Goal: Transaction & Acquisition: Purchase product/service

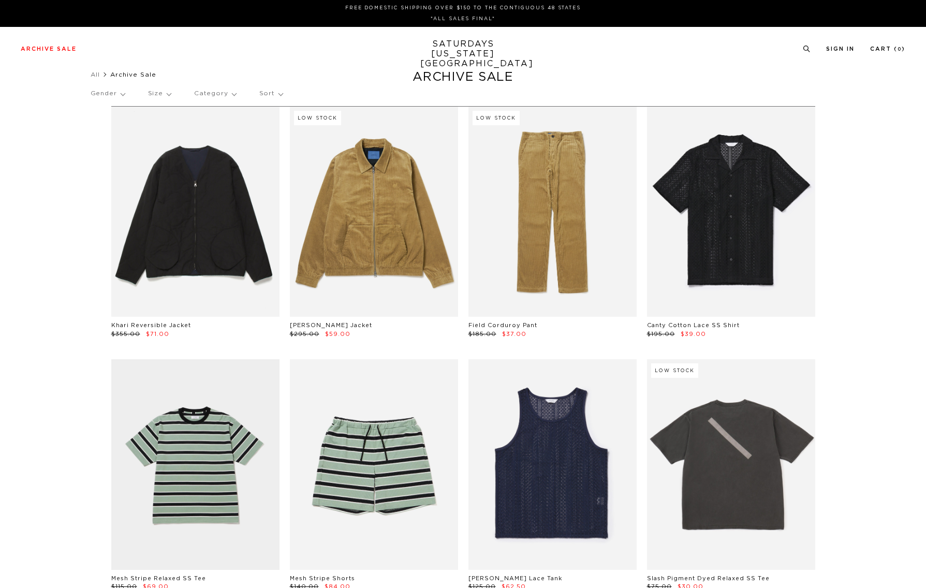
click at [282, 92] on div "Gender Size Category Sort" at bounding box center [463, 94] width 745 height 24
click at [266, 98] on p "Sort" at bounding box center [270, 94] width 23 height 24
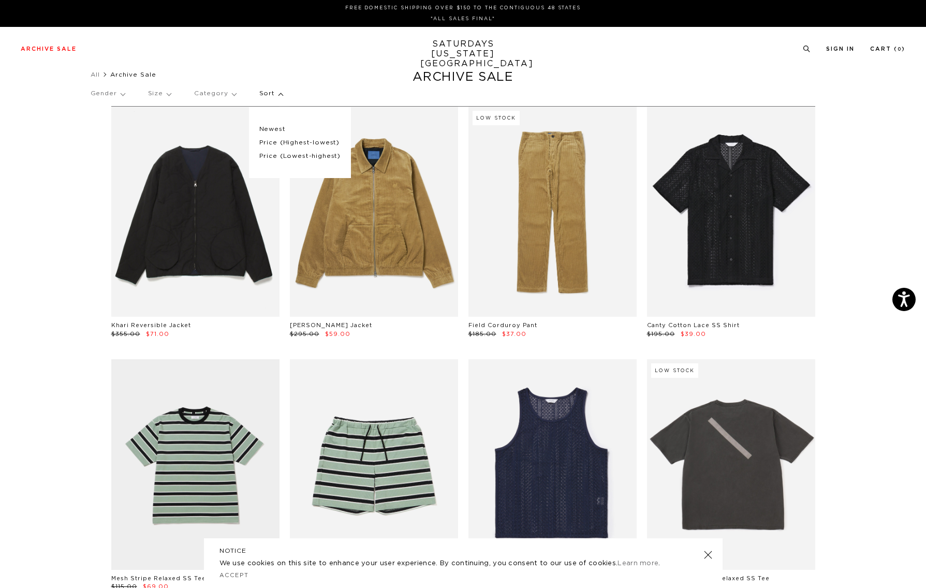
click at [317, 155] on p "Price (Lowest-highest)" at bounding box center [299, 156] width 81 height 13
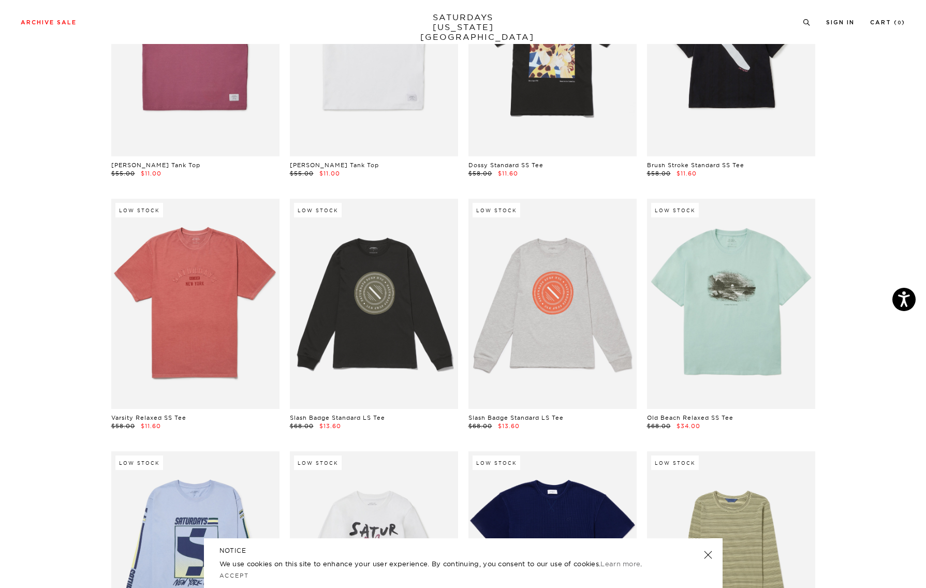
scroll to position [475, 0]
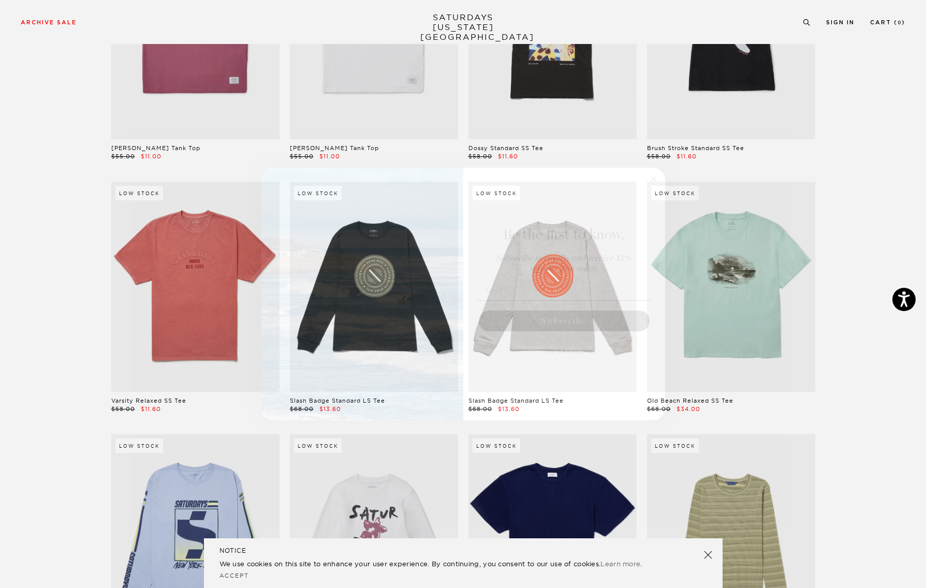
click at [654, 178] on circle "Close dialog" at bounding box center [653, 179] width 12 height 12
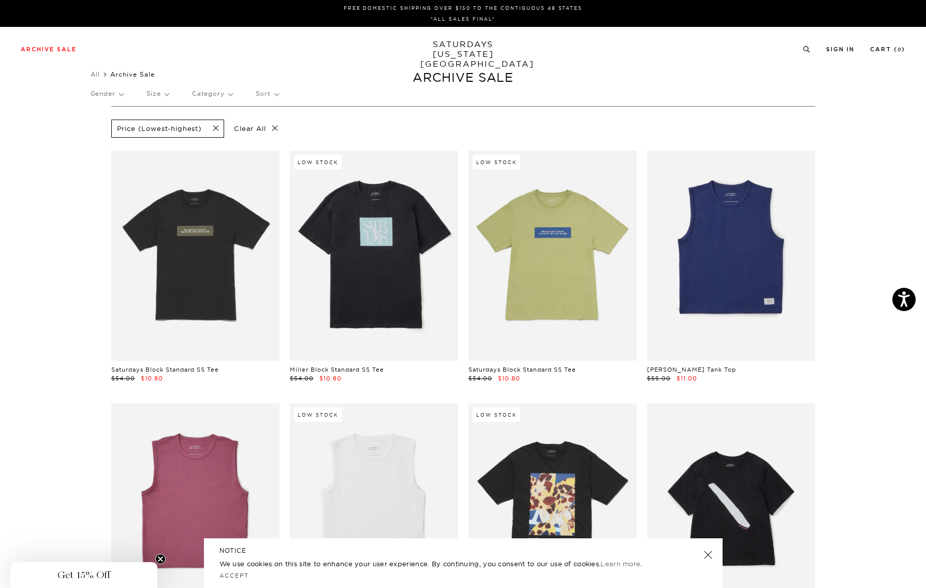
scroll to position [0, 0]
click at [116, 92] on p "Gender" at bounding box center [107, 94] width 33 height 24
click at [103, 132] on p "Mens" at bounding box center [122, 129] width 62 height 13
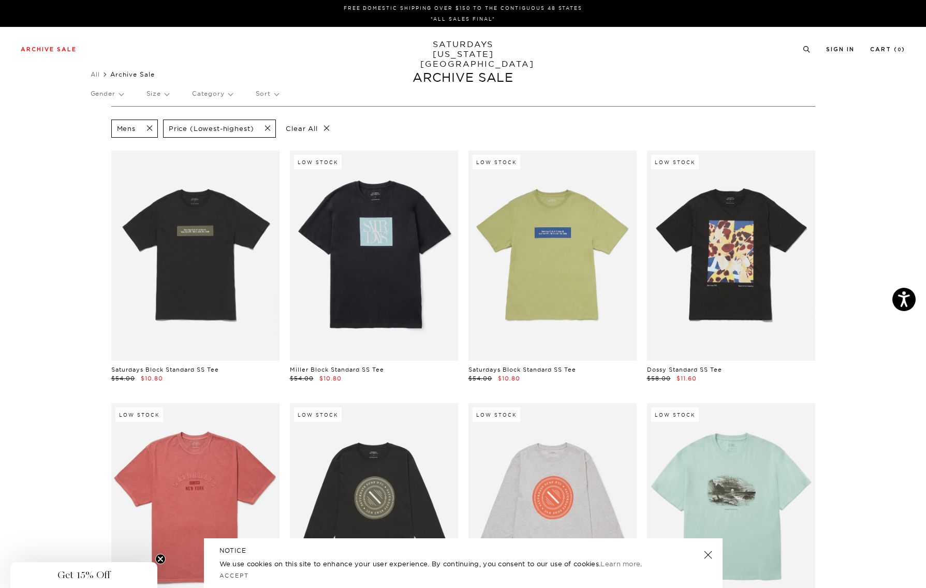
click at [161, 95] on p "Size" at bounding box center [157, 94] width 22 height 24
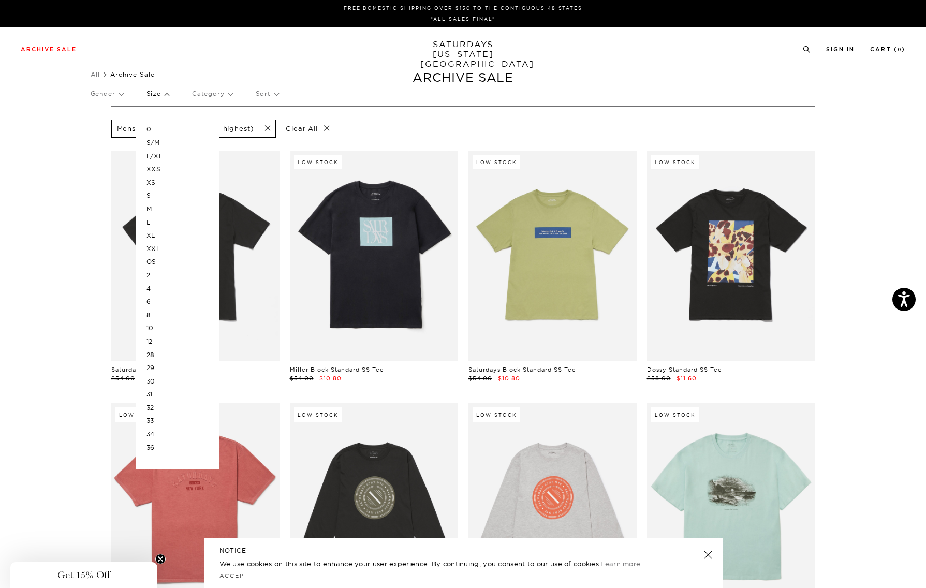
click at [161, 94] on p "Size" at bounding box center [157, 94] width 22 height 24
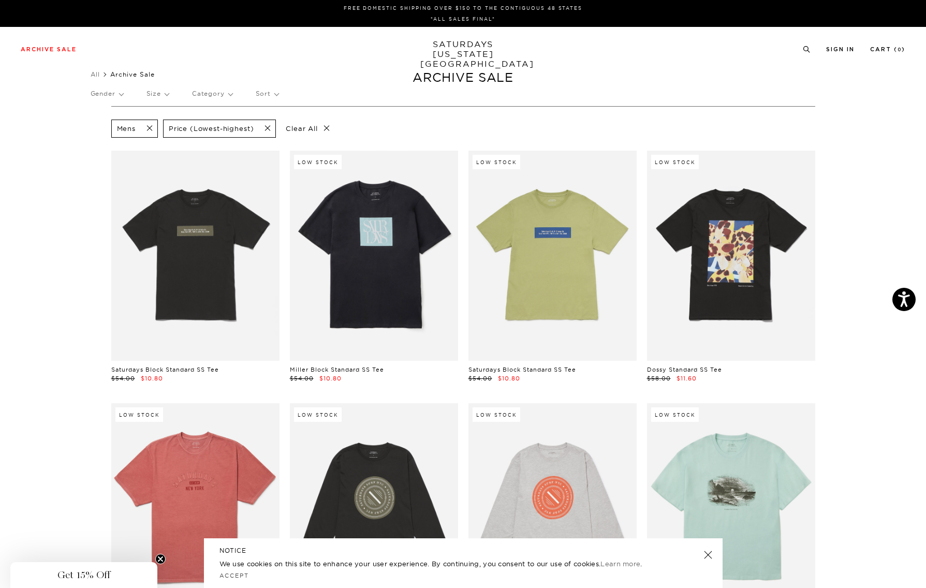
click at [207, 91] on p "Category" at bounding box center [212, 94] width 40 height 24
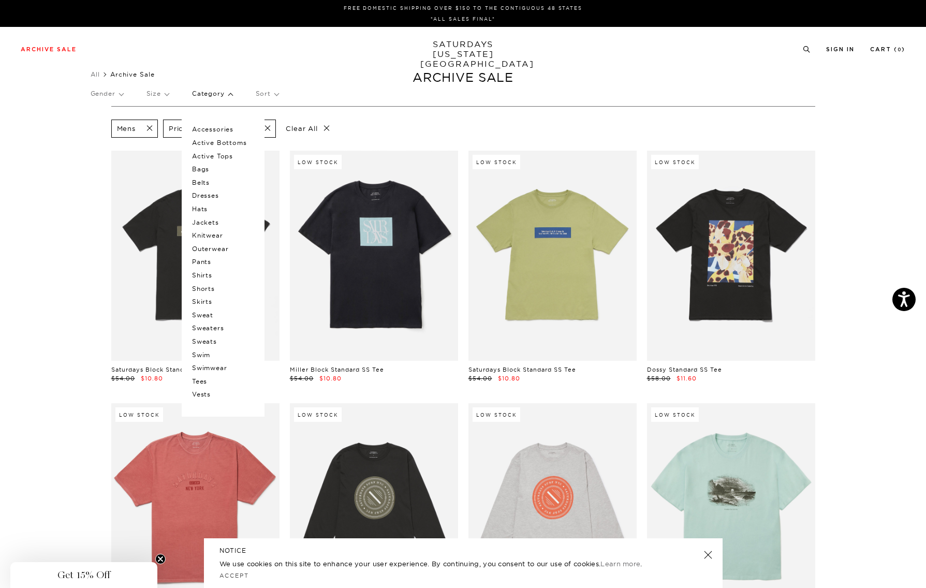
click at [207, 91] on p "Category" at bounding box center [212, 94] width 40 height 24
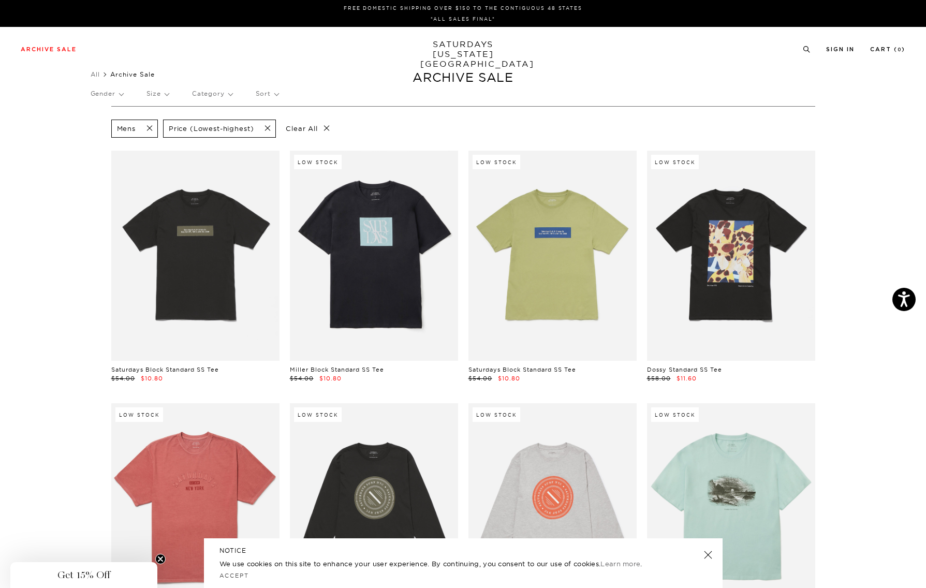
click at [256, 92] on div "Gender Size Category Accessories Active Bottoms Active Tops Bags Belts Dresses …" at bounding box center [463, 95] width 745 height 27
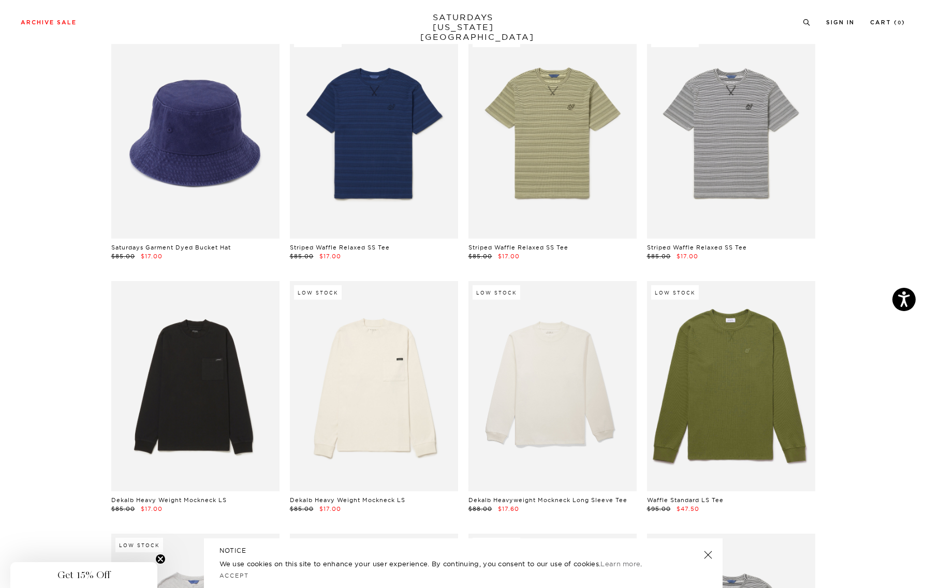
scroll to position [1035, 0]
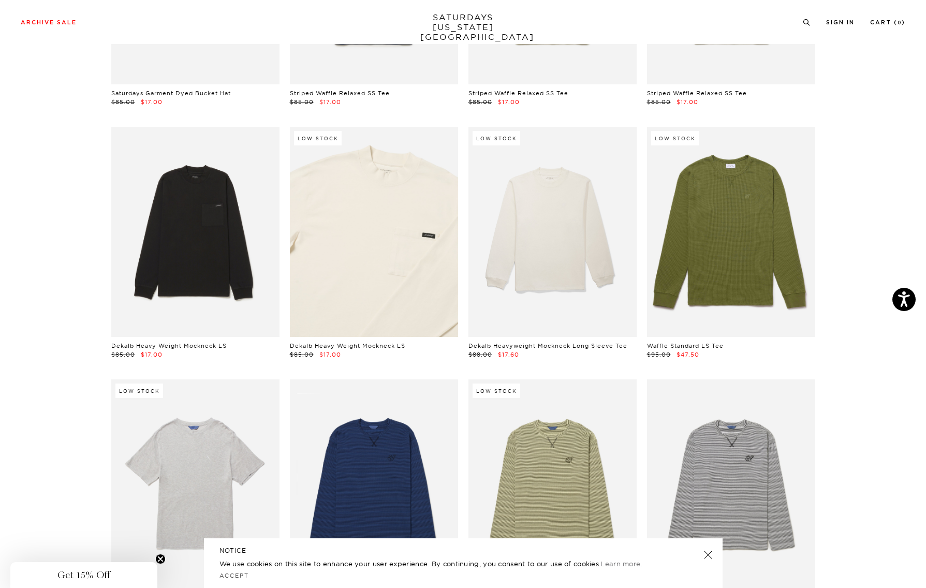
click at [381, 254] on link at bounding box center [374, 232] width 168 height 210
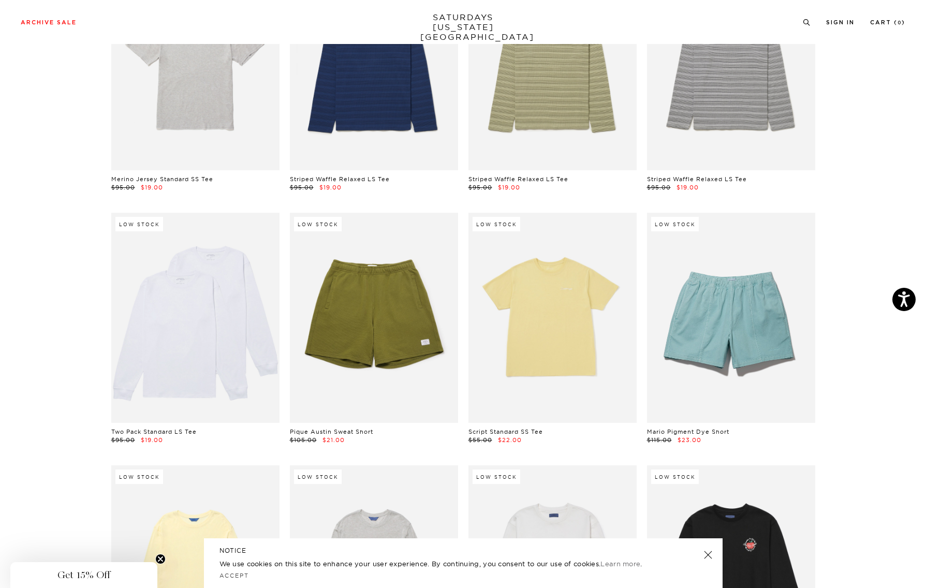
scroll to position [1456, 0]
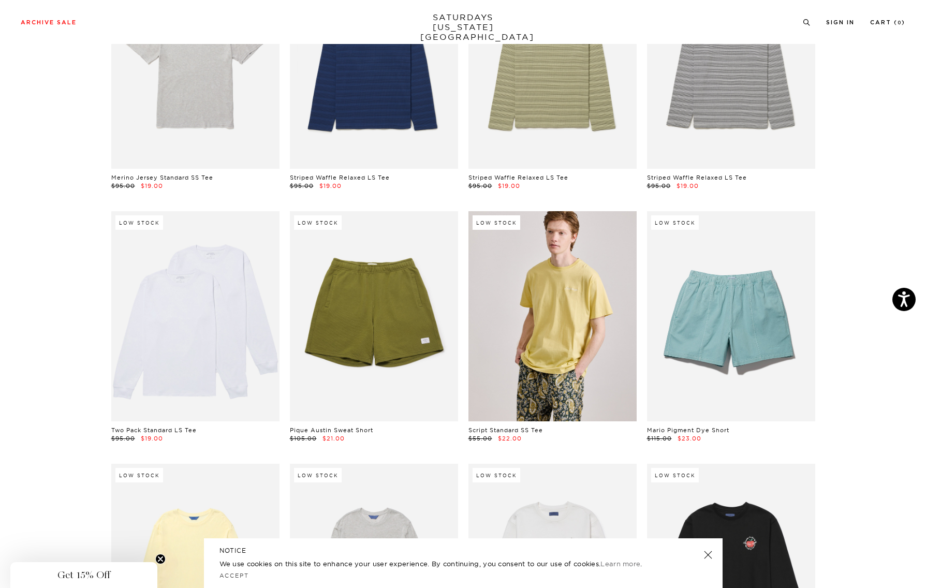
click at [577, 332] on link at bounding box center [552, 316] width 168 height 210
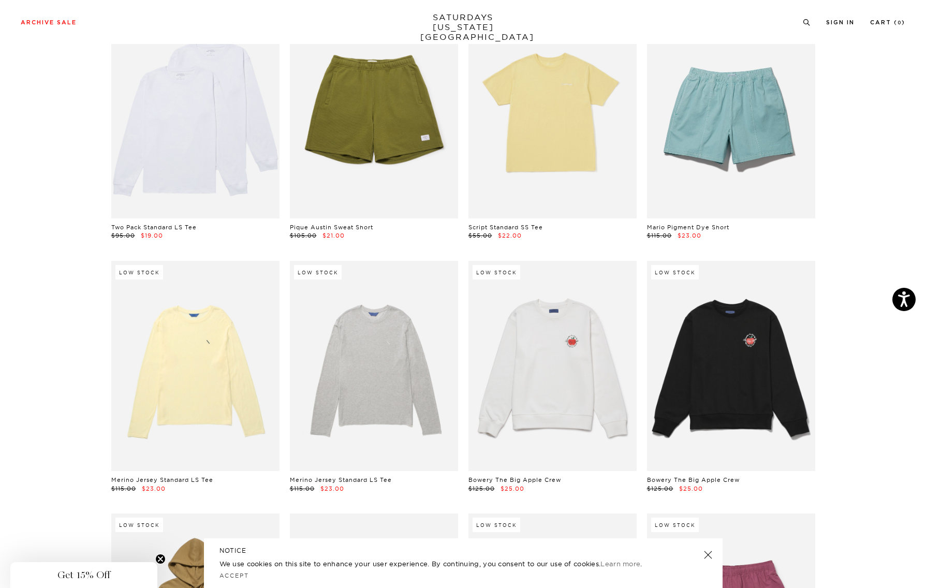
scroll to position [1665, 0]
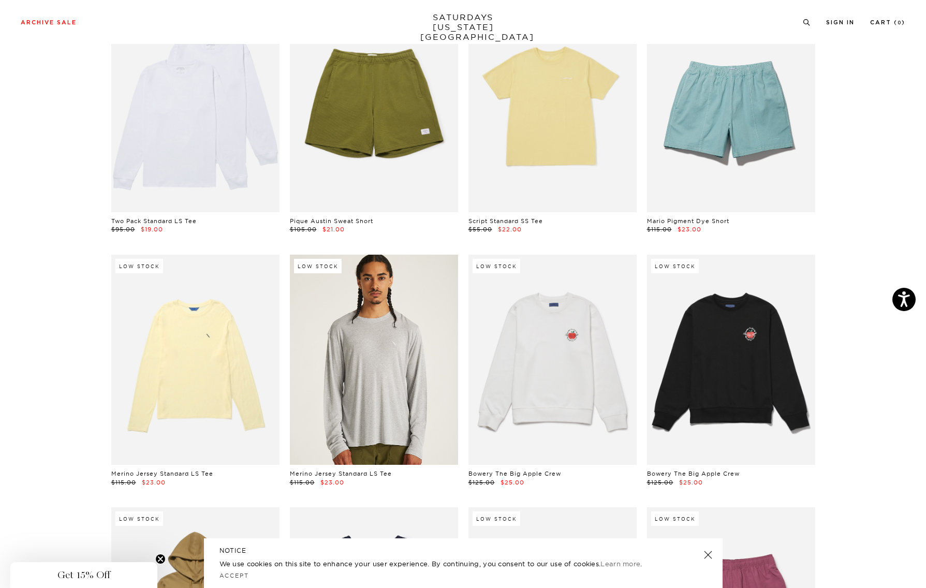
click at [346, 371] on link at bounding box center [374, 360] width 168 height 210
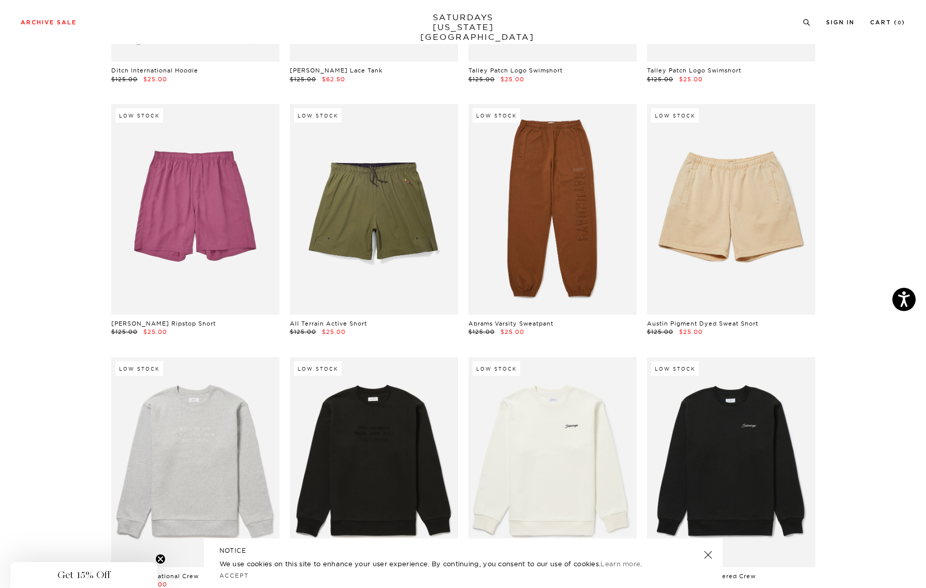
scroll to position [2319, 0]
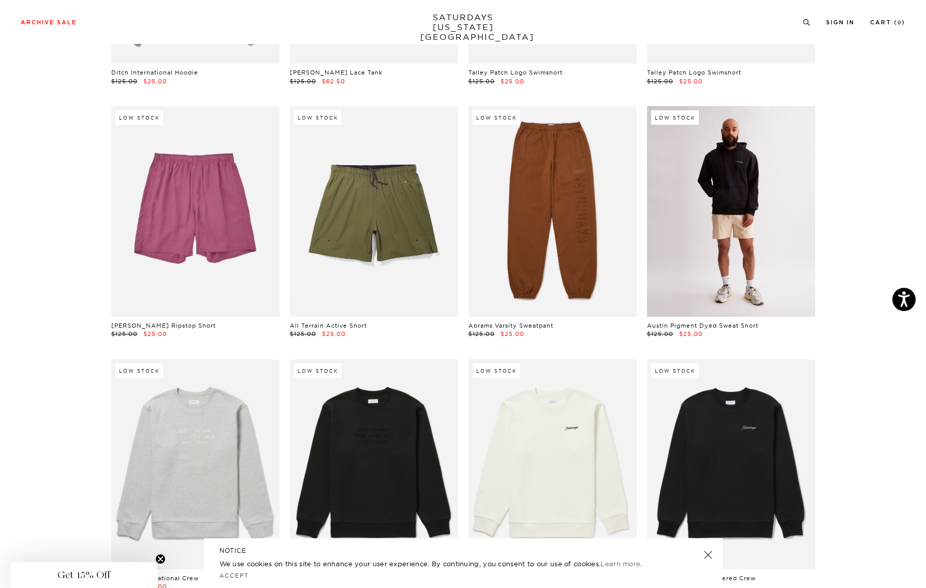
click at [736, 219] on link at bounding box center [731, 211] width 168 height 210
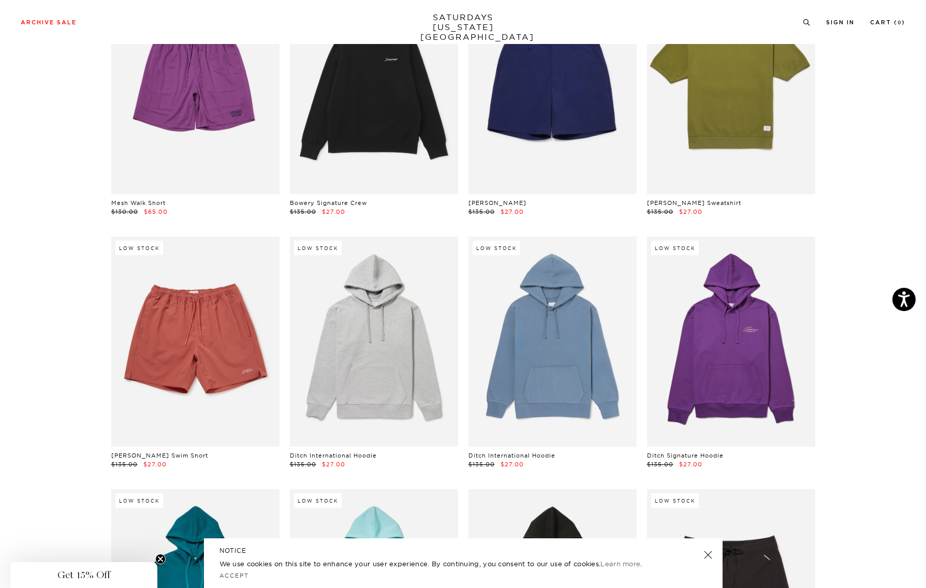
scroll to position [2947, 0]
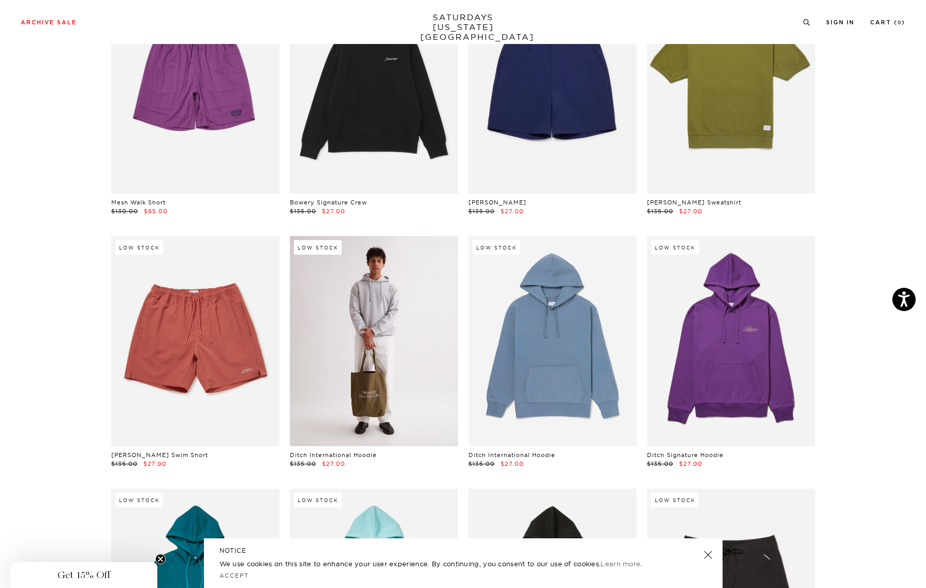
click at [389, 334] on link at bounding box center [374, 341] width 168 height 210
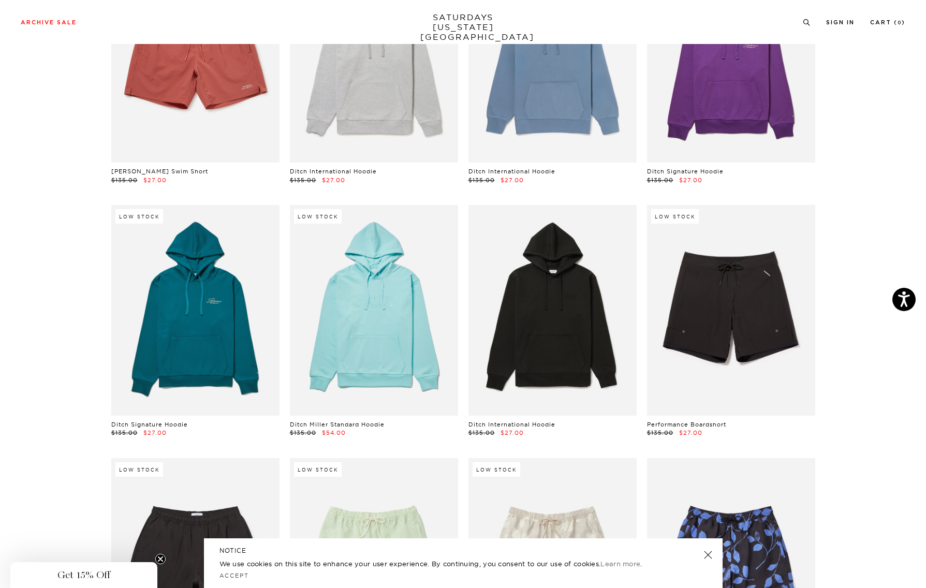
scroll to position [3231, 0]
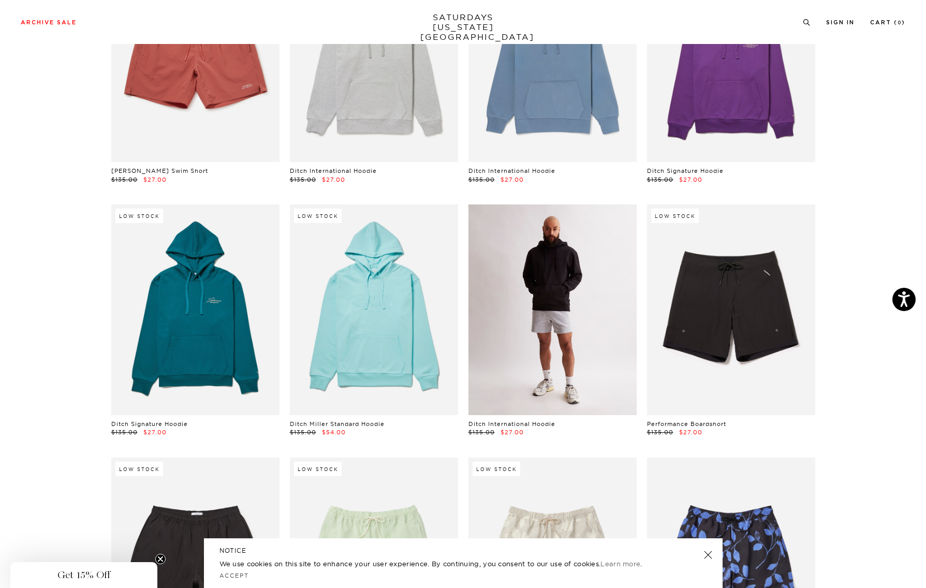
click at [561, 312] on link at bounding box center [552, 309] width 168 height 210
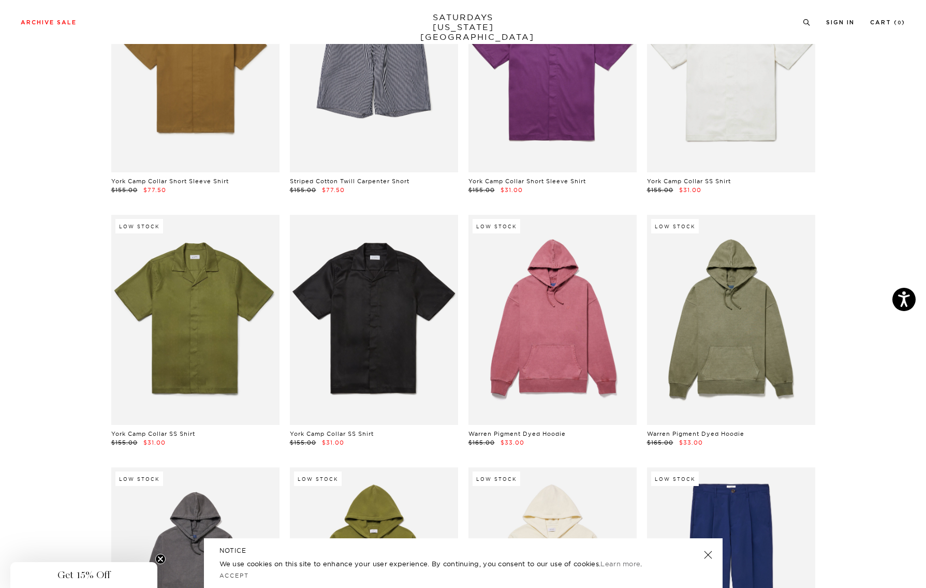
scroll to position [4990, 1]
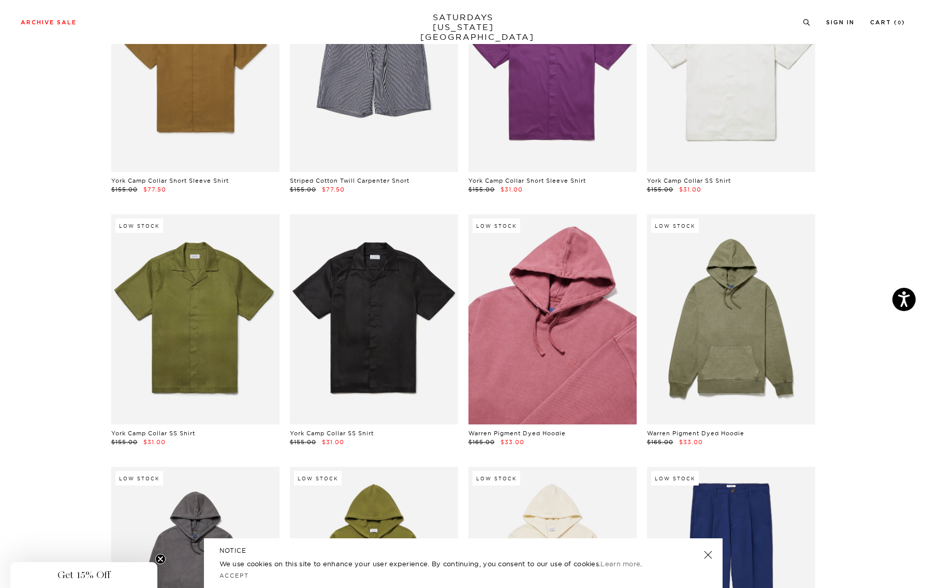
click at [571, 351] on link at bounding box center [552, 319] width 168 height 210
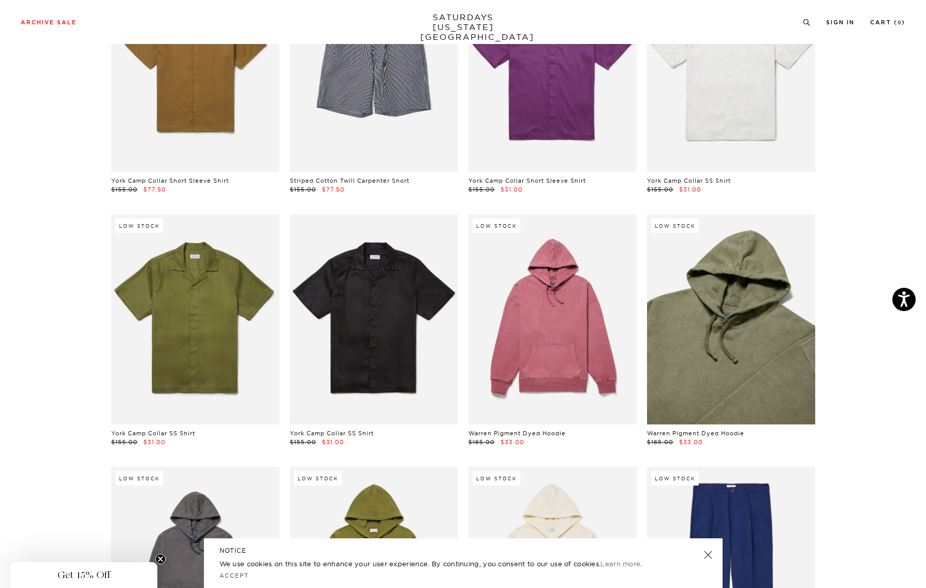
click at [738, 336] on link at bounding box center [731, 319] width 168 height 210
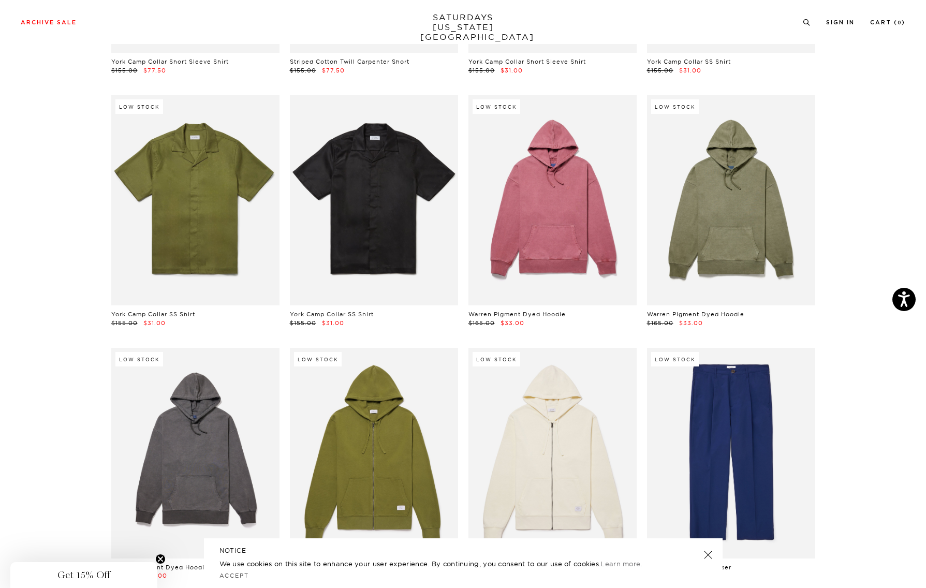
scroll to position [5109, 1]
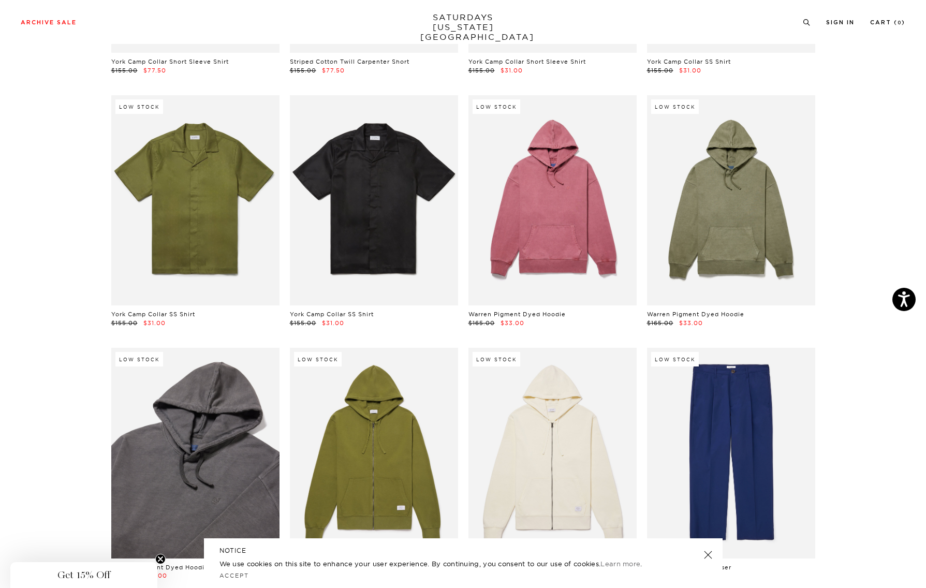
click at [224, 446] on link at bounding box center [195, 453] width 168 height 210
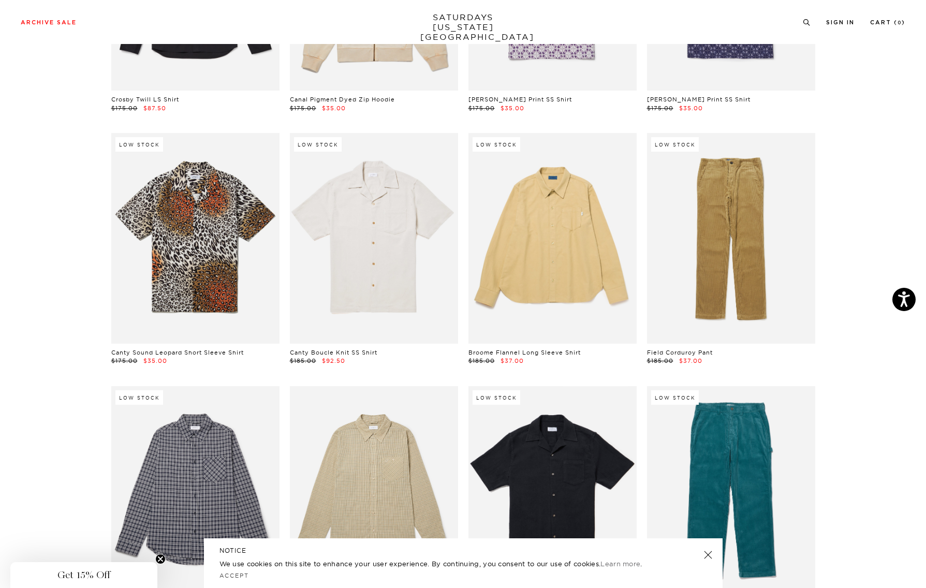
scroll to position [6341, 1]
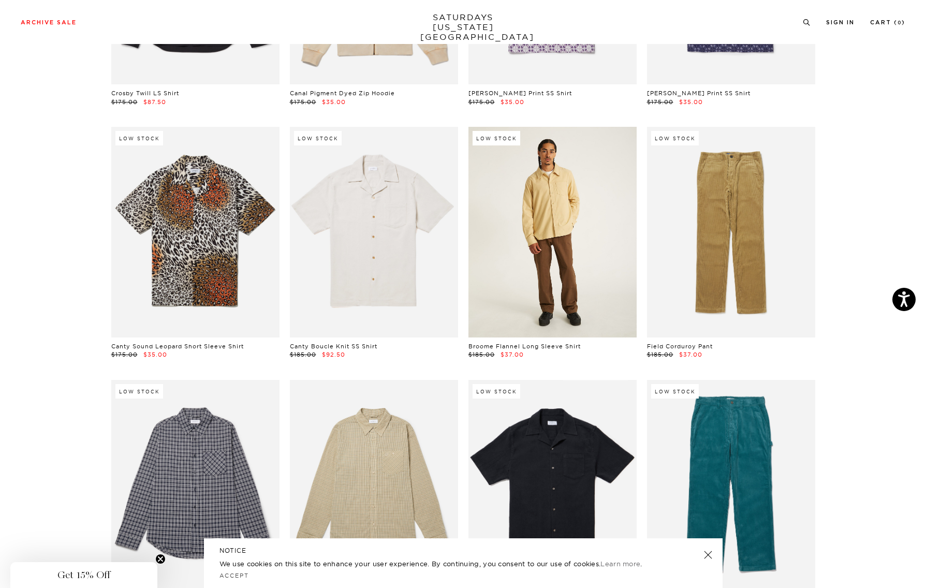
click at [572, 238] on link at bounding box center [552, 232] width 168 height 210
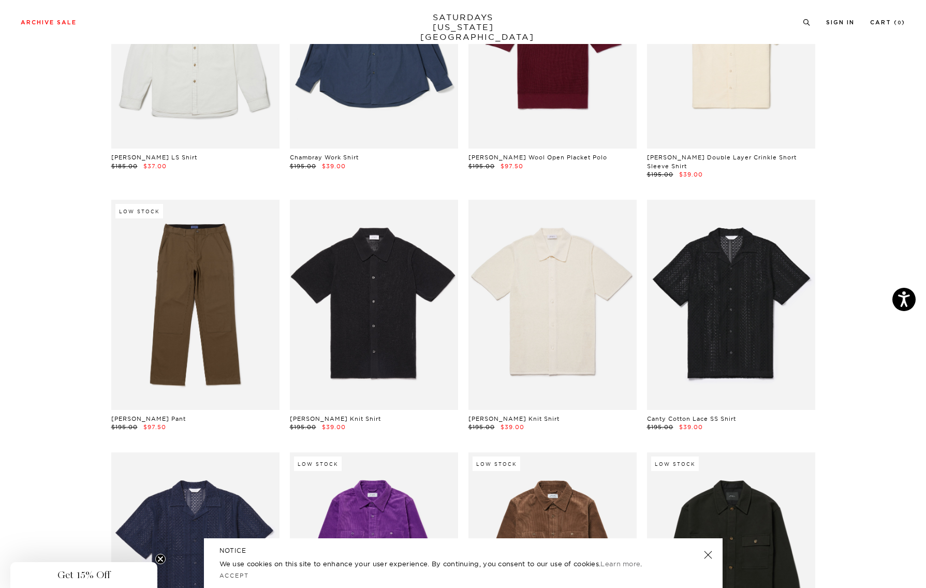
scroll to position [7036, 1]
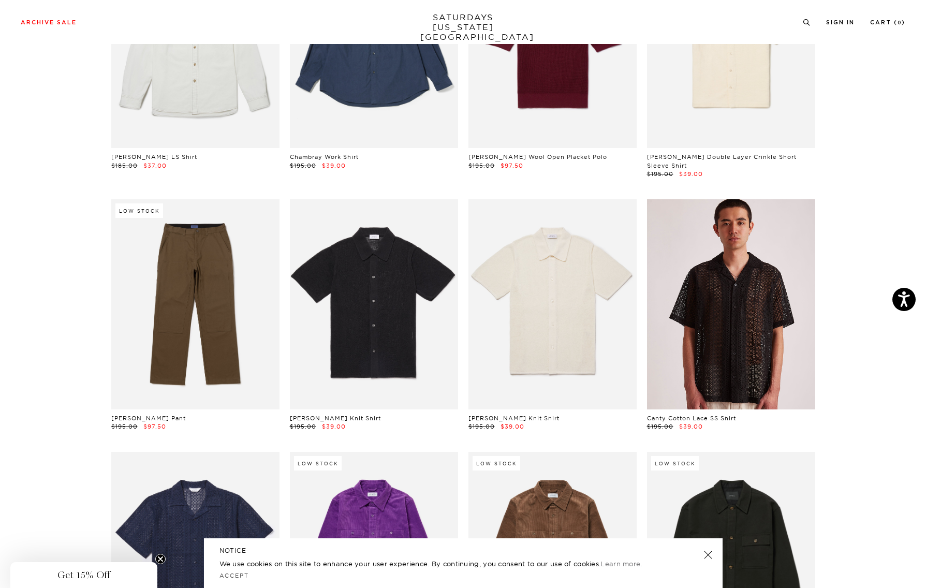
click at [731, 311] on link at bounding box center [731, 304] width 168 height 210
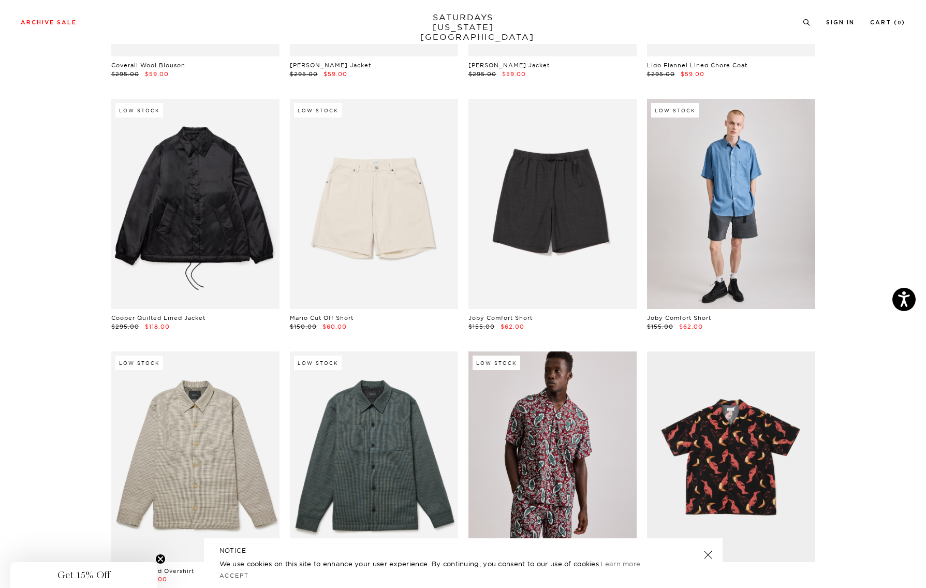
scroll to position [11166, 0]
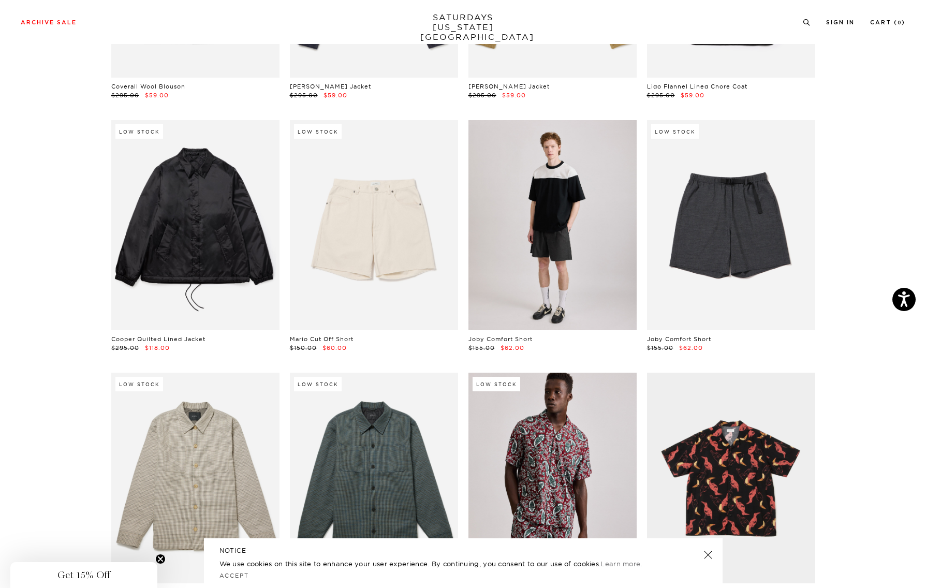
click at [556, 164] on link at bounding box center [552, 225] width 168 height 210
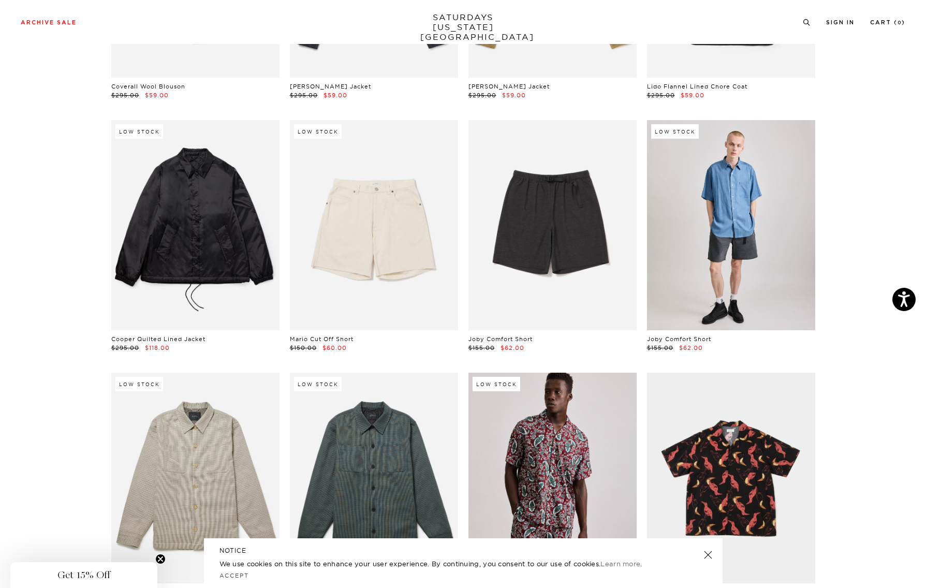
click at [700, 179] on link at bounding box center [731, 225] width 168 height 210
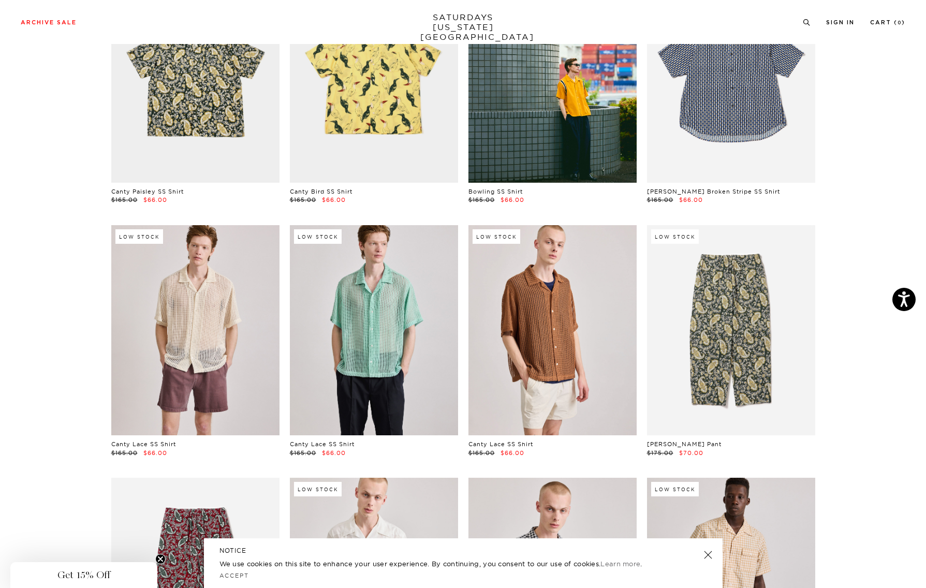
scroll to position [11823, 0]
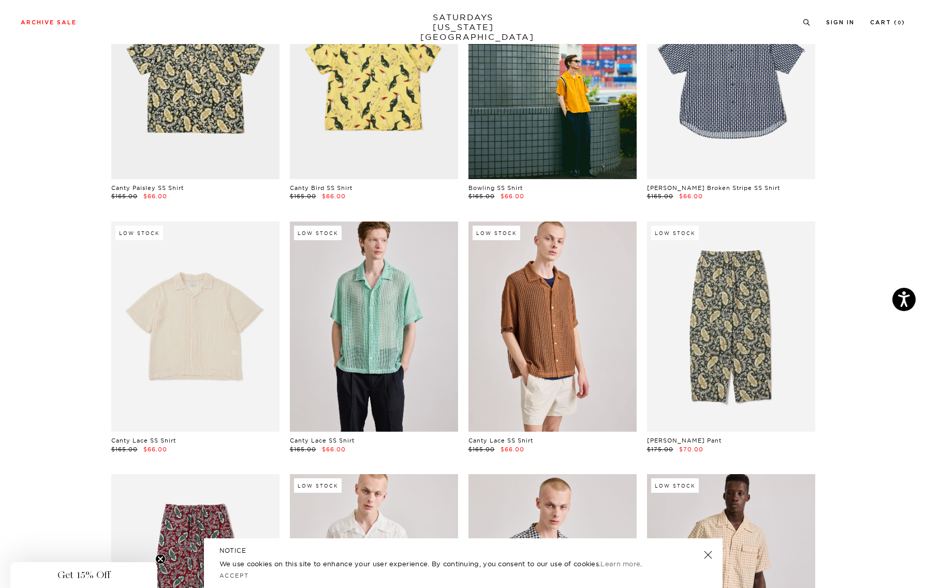
click at [215, 326] on link at bounding box center [195, 327] width 168 height 210
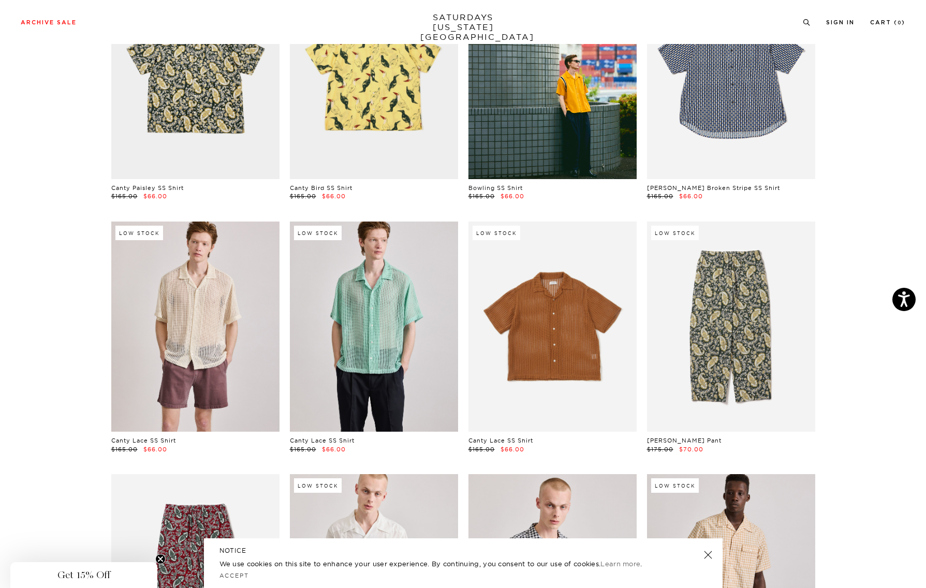
click at [548, 318] on link at bounding box center [552, 327] width 168 height 210
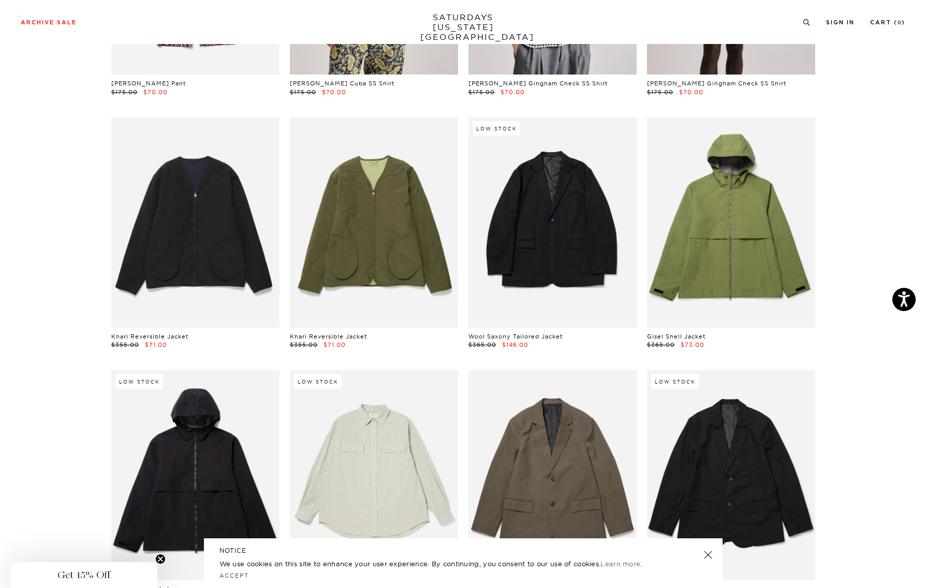
scroll to position [12432, 0]
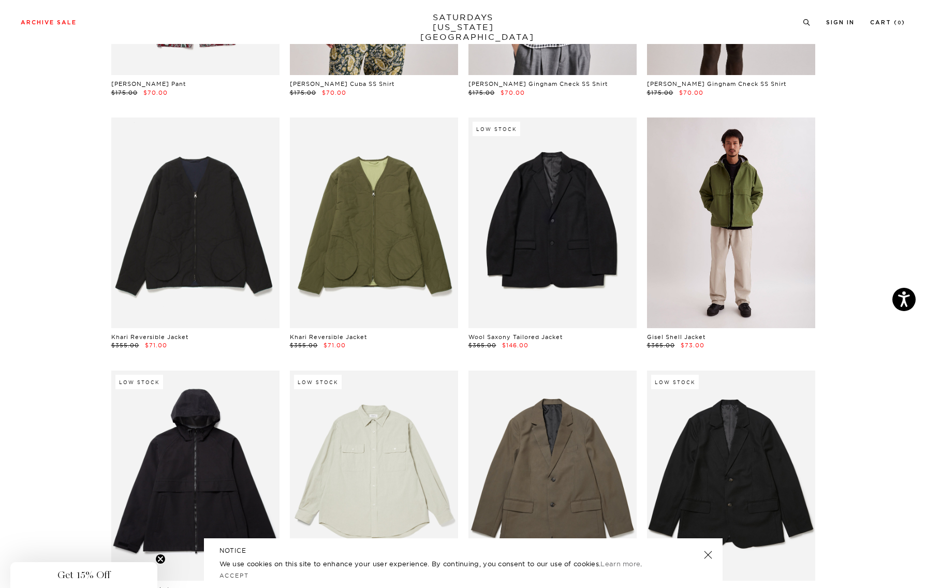
click at [735, 205] on link at bounding box center [731, 222] width 168 height 210
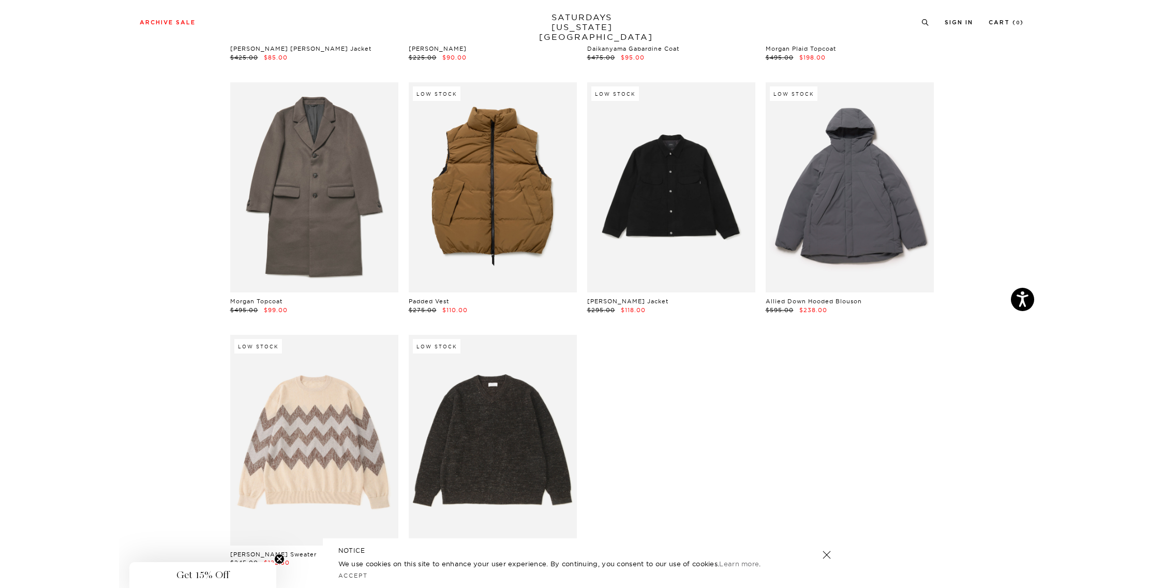
scroll to position [13227, 0]
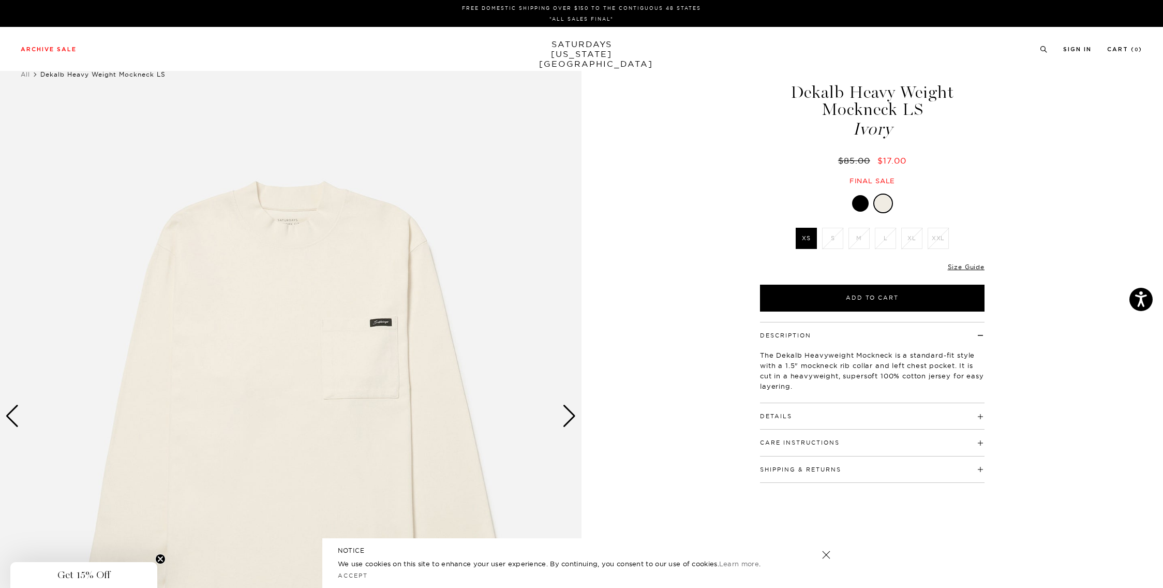
click at [644, 358] on div "1 / 3 Dekalb Heavy Weight Mockneck LS Ivory $85.00 $17.00" at bounding box center [581, 415] width 1163 height 727
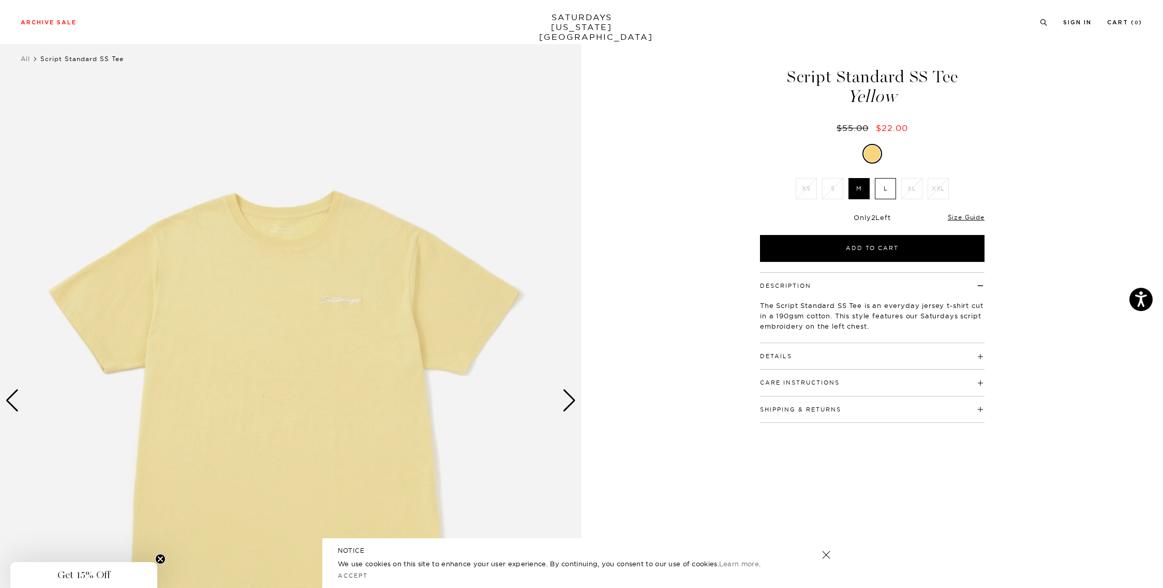
scroll to position [17, 0]
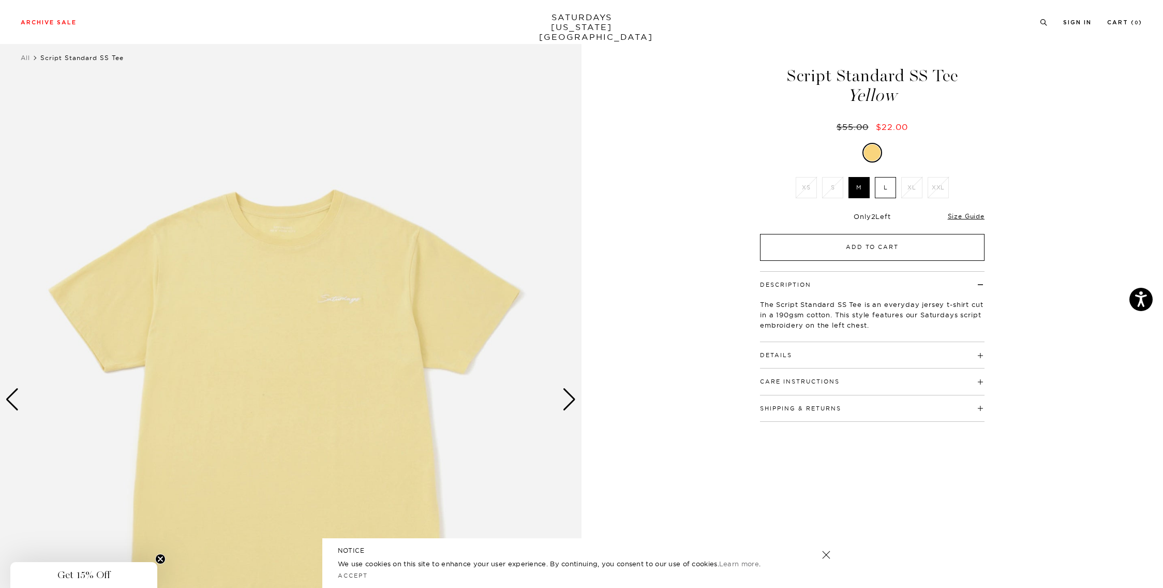
click at [820, 245] on button "Add to Cart" at bounding box center [872, 247] width 225 height 27
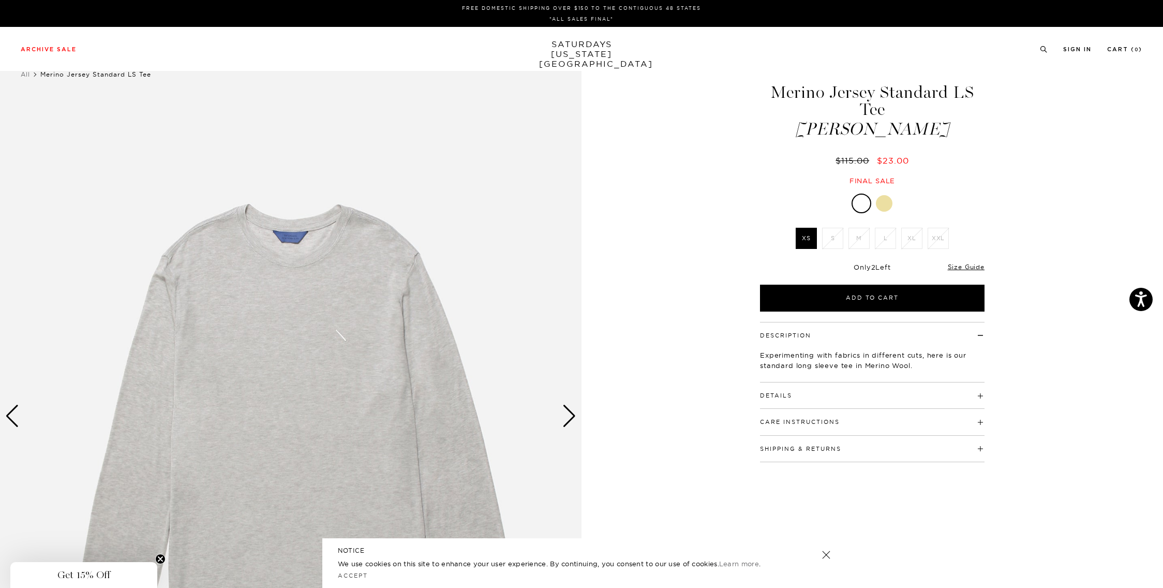
click at [883, 205] on div at bounding box center [884, 203] width 17 height 17
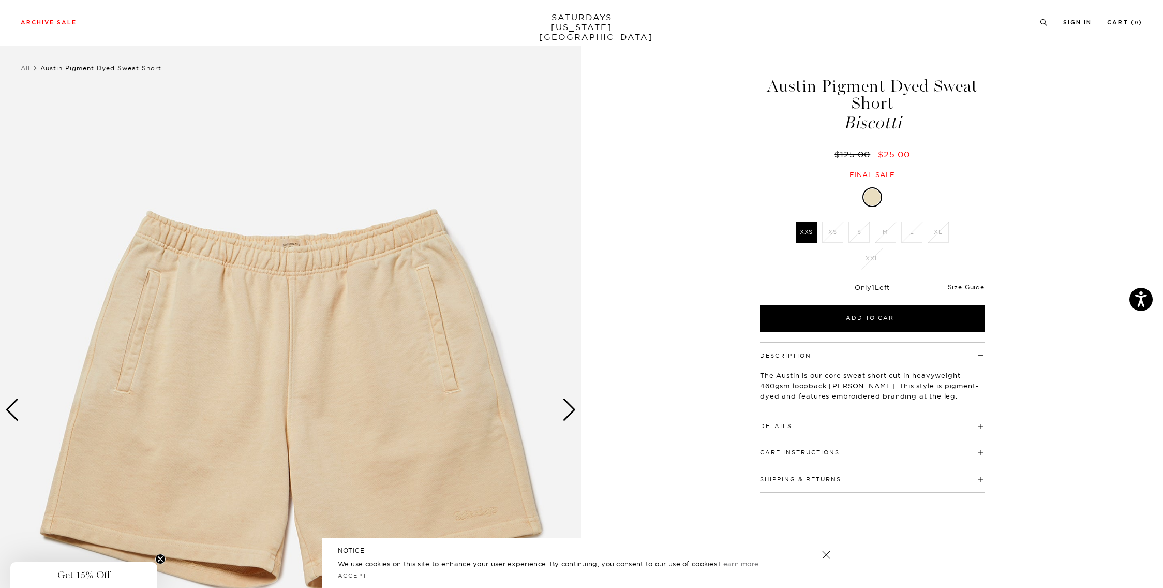
scroll to position [8, 0]
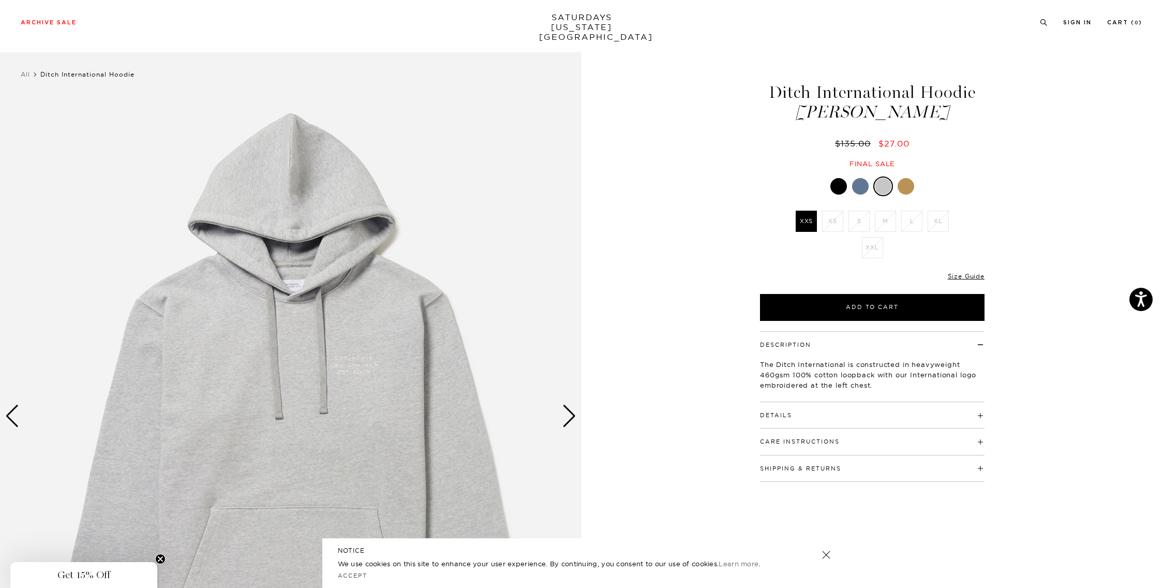
scroll to position [24, 0]
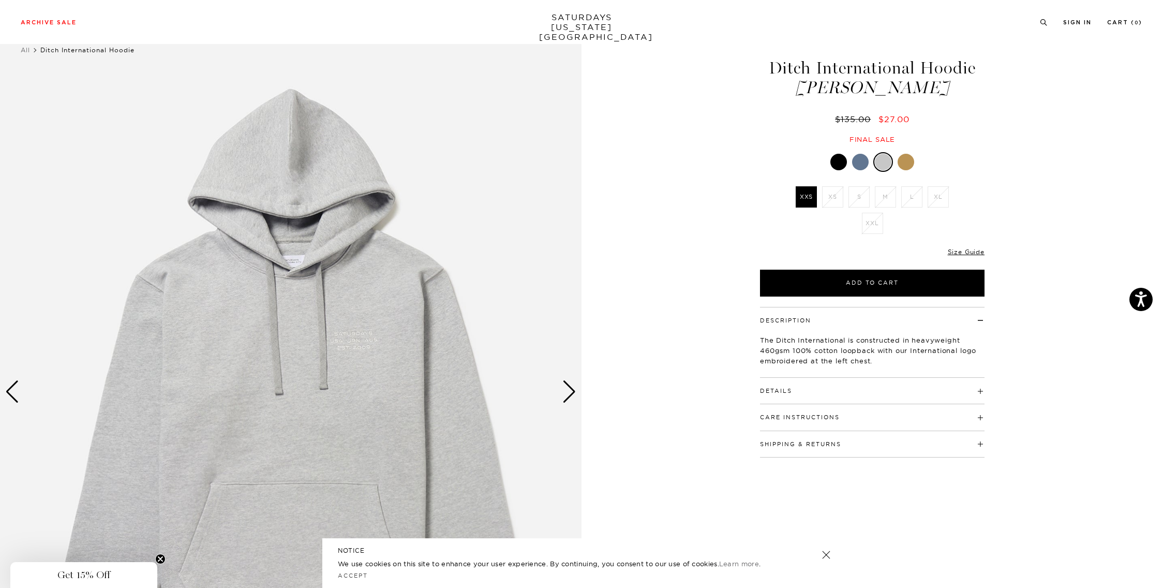
click at [842, 160] on div at bounding box center [839, 162] width 17 height 17
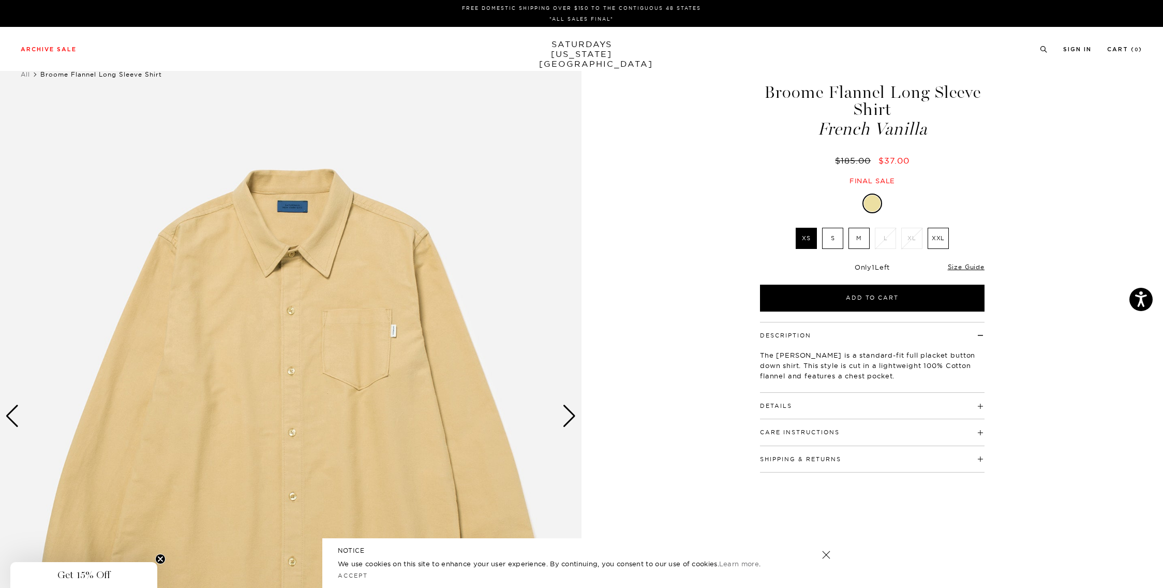
click at [864, 242] on label "M" at bounding box center [859, 238] width 21 height 21
click at [0, 0] on input "M" at bounding box center [0, 0] width 0 height 0
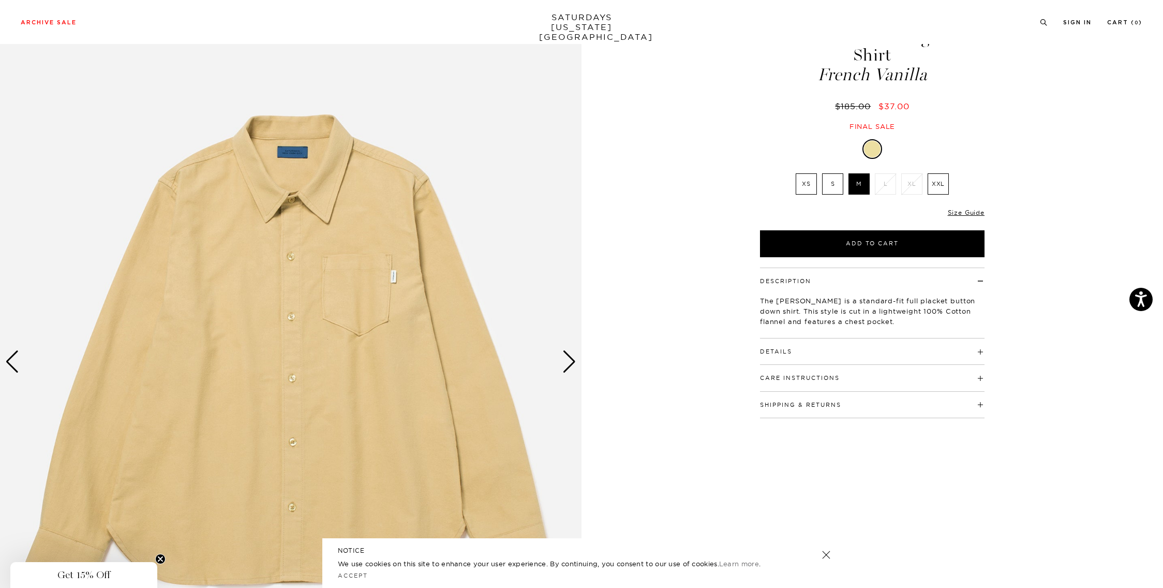
scroll to position [52, 0]
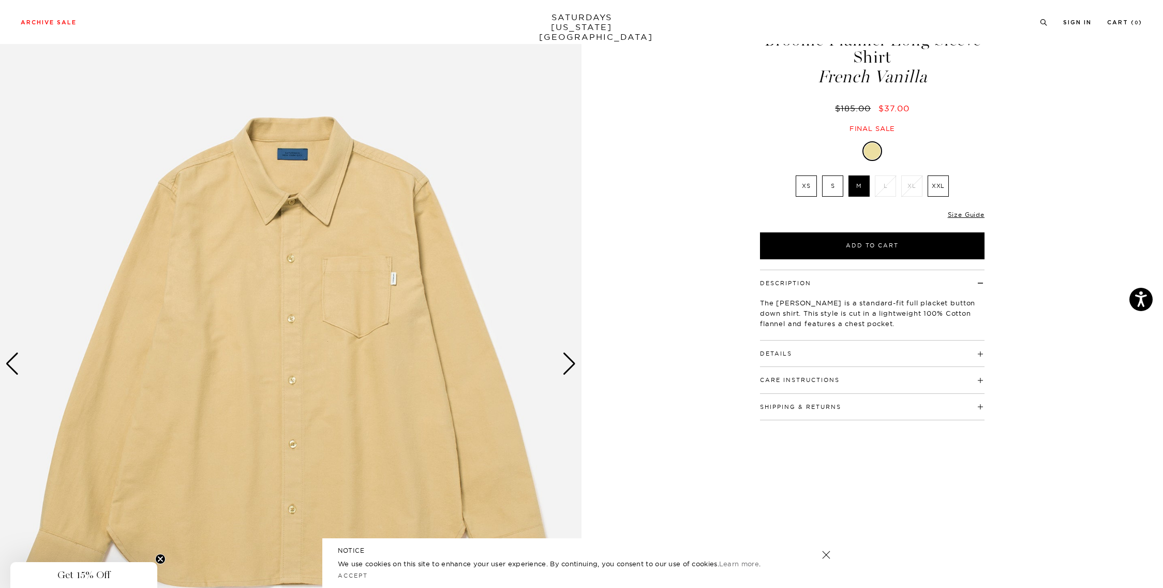
click at [567, 372] on div "Next slide" at bounding box center [570, 363] width 14 height 23
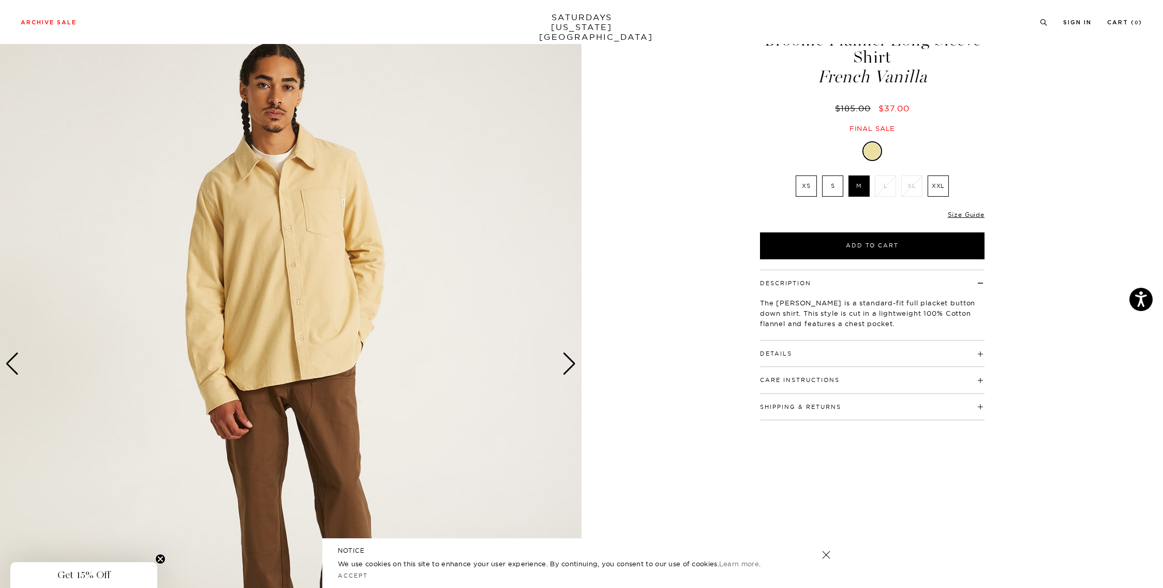
click at [567, 372] on div "Next slide" at bounding box center [570, 363] width 14 height 23
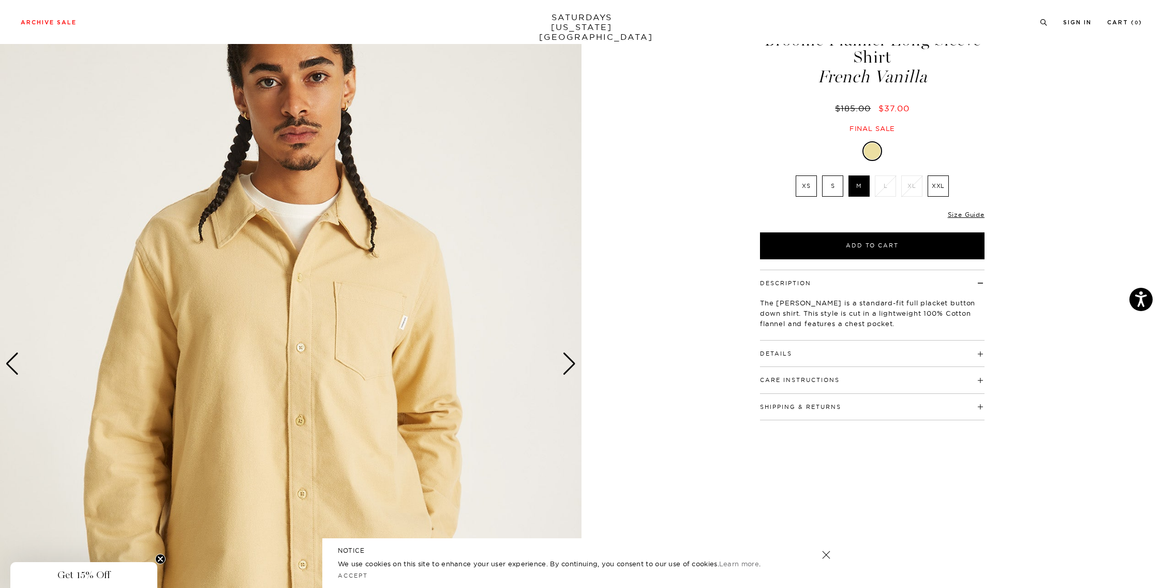
click at [567, 372] on div "Next slide" at bounding box center [570, 363] width 14 height 23
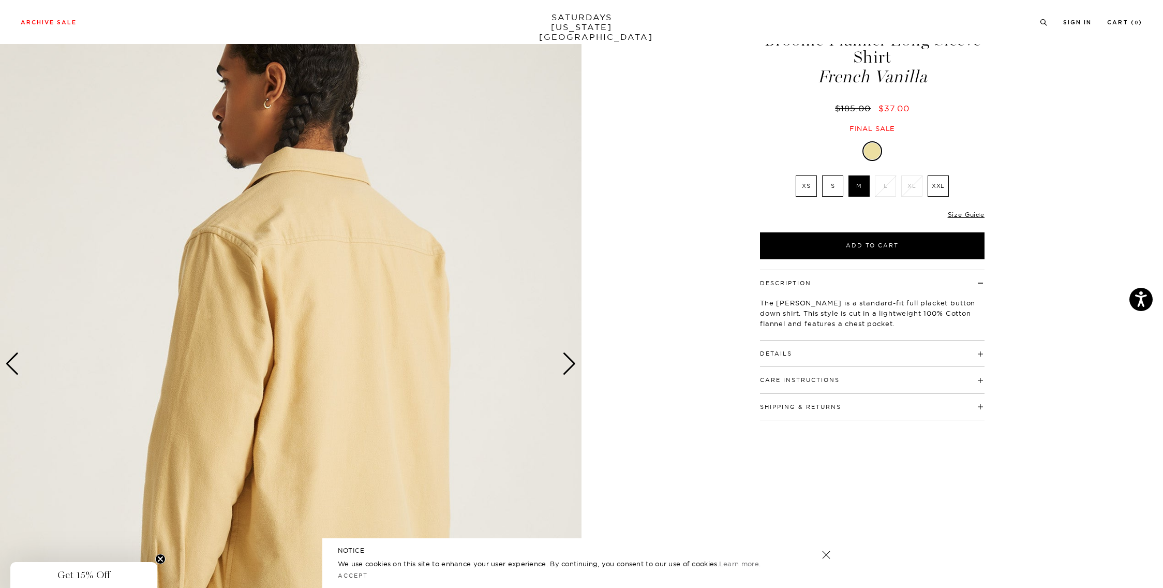
click at [567, 372] on div "Next slide" at bounding box center [570, 363] width 14 height 23
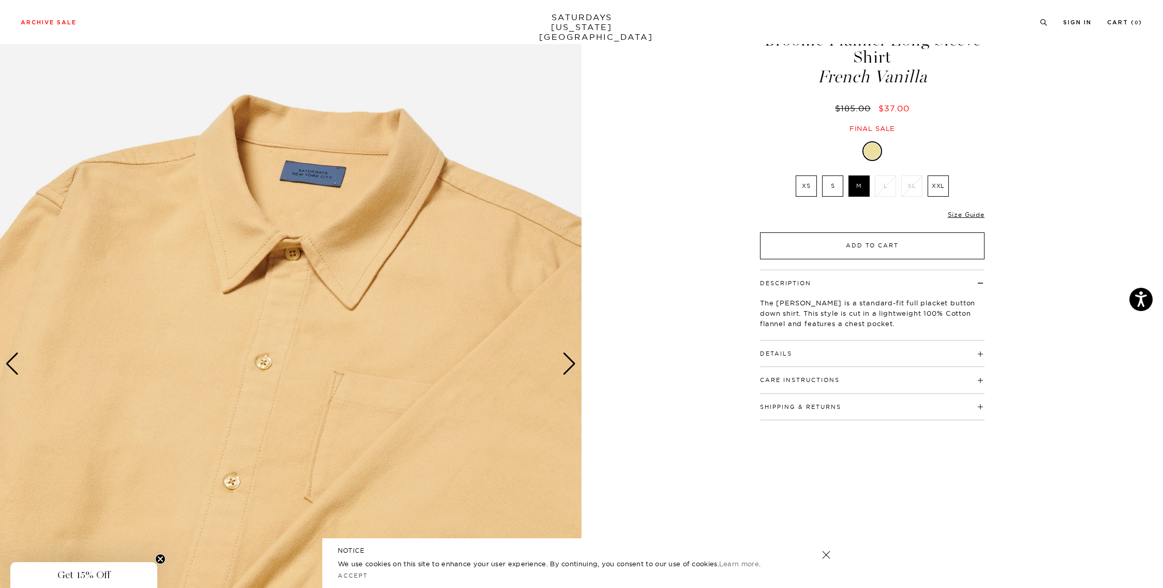
click at [845, 237] on button "Add to Cart" at bounding box center [872, 245] width 225 height 27
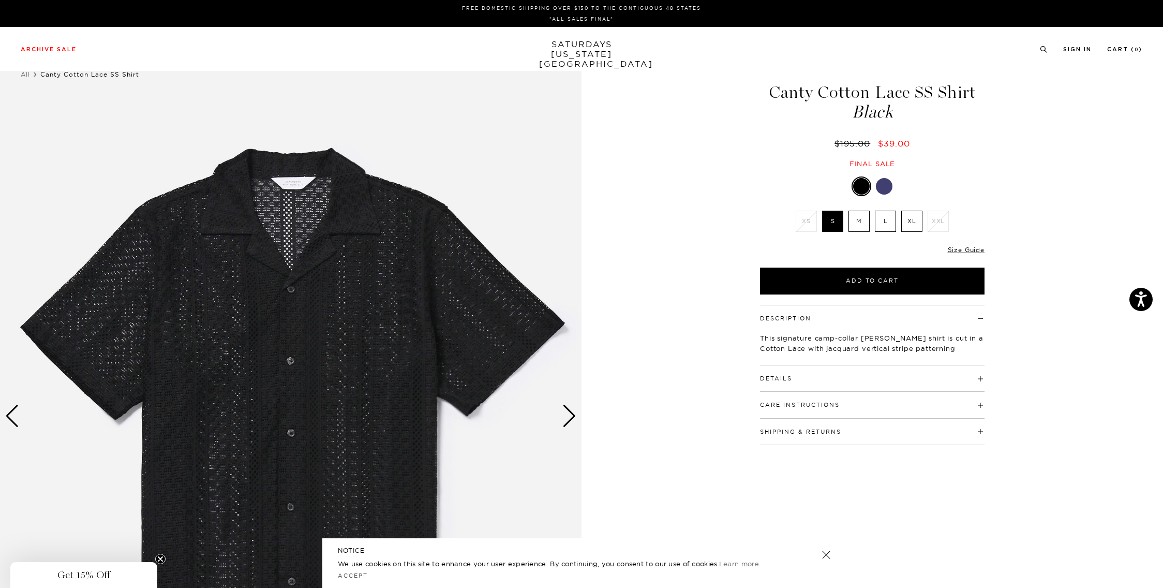
click at [865, 219] on label "M" at bounding box center [859, 221] width 21 height 21
click at [0, 0] on input "M" at bounding box center [0, 0] width 0 height 0
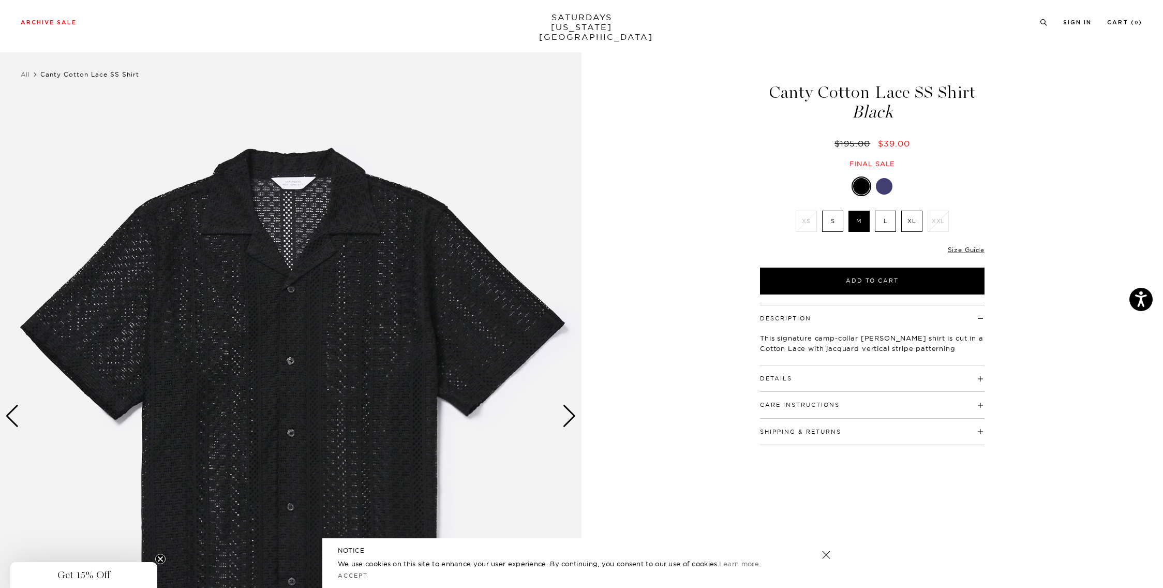
scroll to position [148, 0]
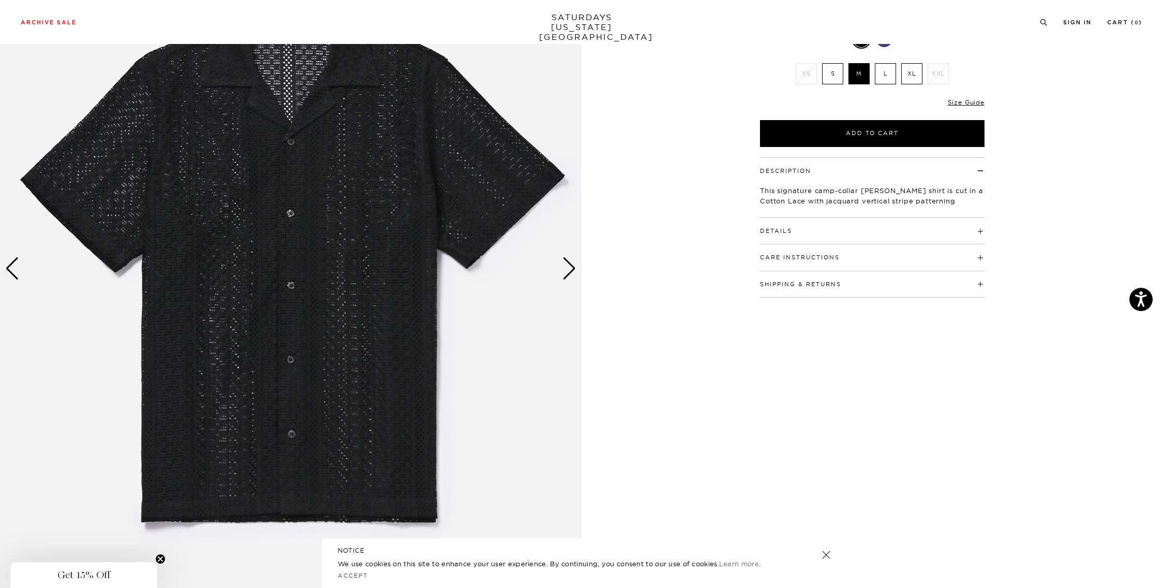
click at [576, 271] on div "Next slide" at bounding box center [570, 268] width 14 height 23
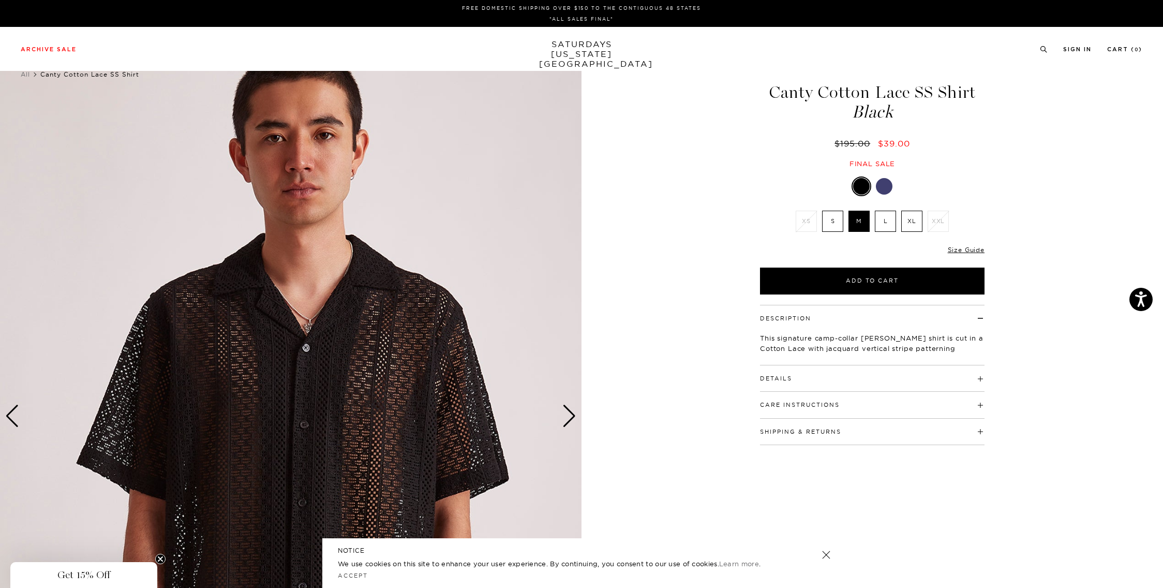
scroll to position [0, 0]
click at [814, 282] on button "Add to Cart" at bounding box center [872, 281] width 225 height 27
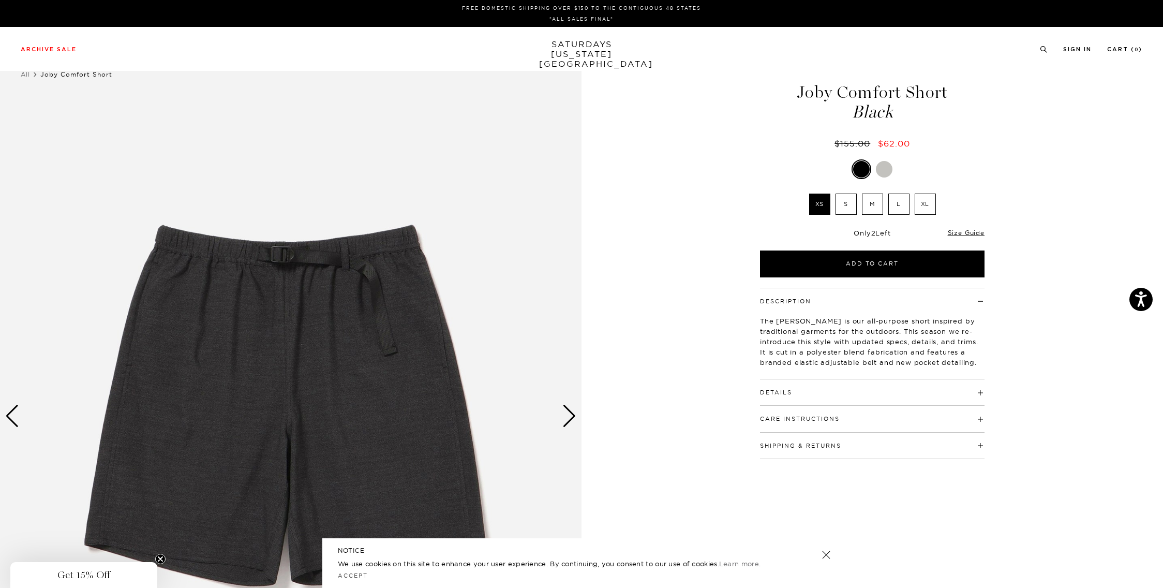
click at [896, 204] on label "L" at bounding box center [899, 204] width 21 height 21
click at [0, 0] on input "L" at bounding box center [0, 0] width 0 height 0
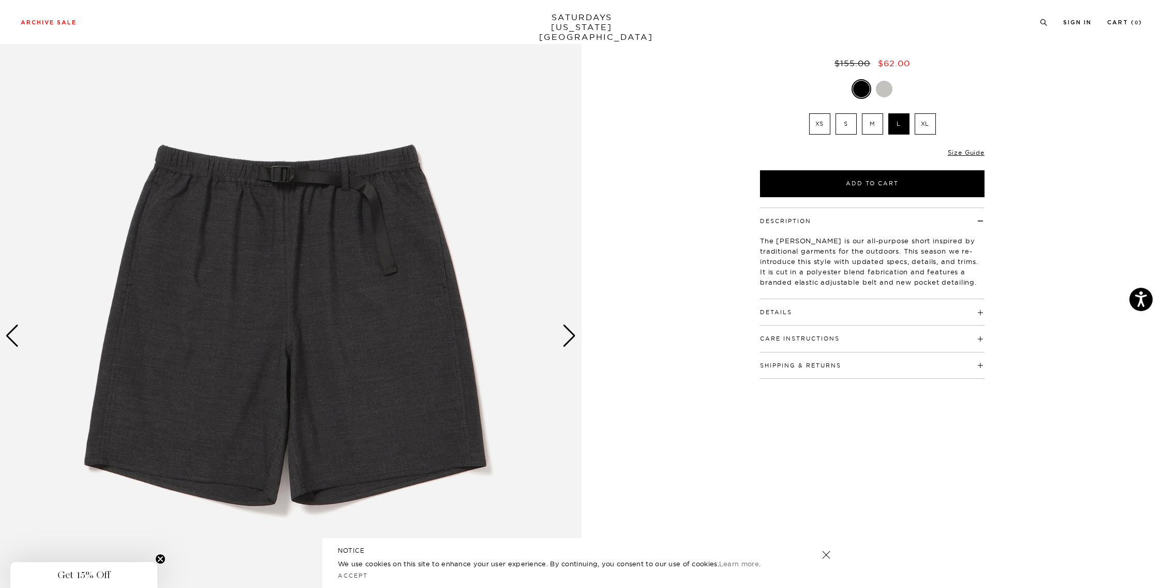
scroll to position [81, 0]
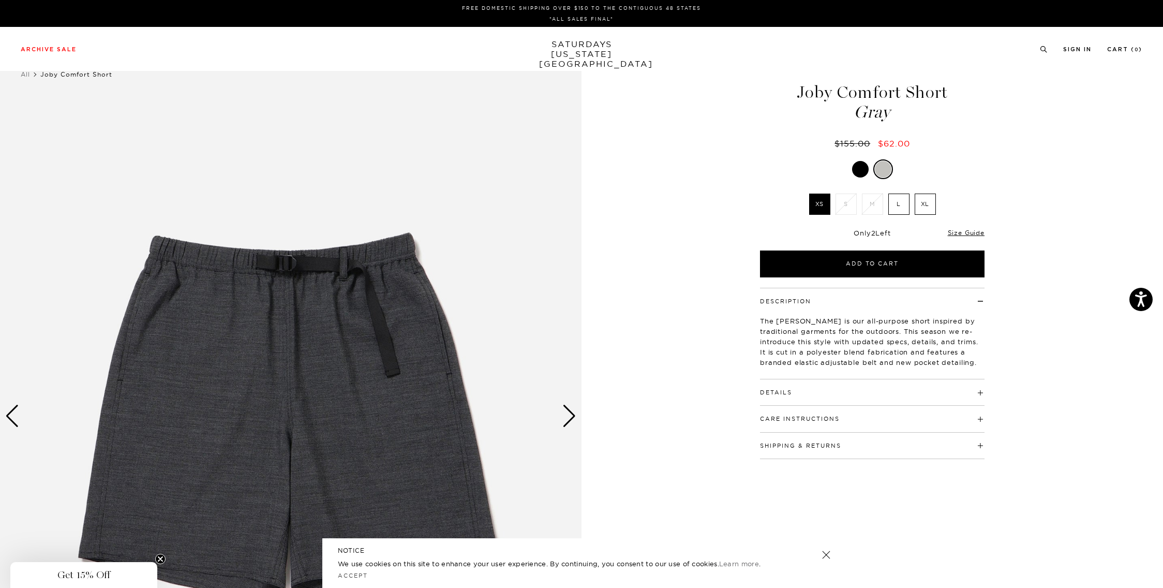
click at [892, 206] on label "L" at bounding box center [899, 204] width 21 height 21
click at [0, 0] on input "L" at bounding box center [0, 0] width 0 height 0
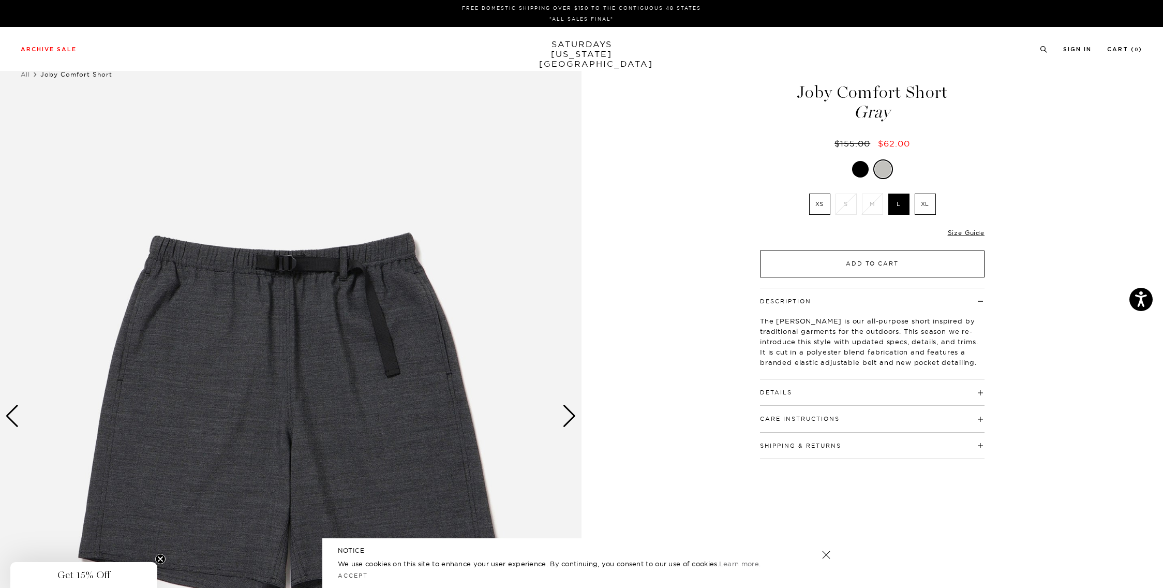
click at [877, 263] on button "Add to Cart" at bounding box center [872, 263] width 225 height 27
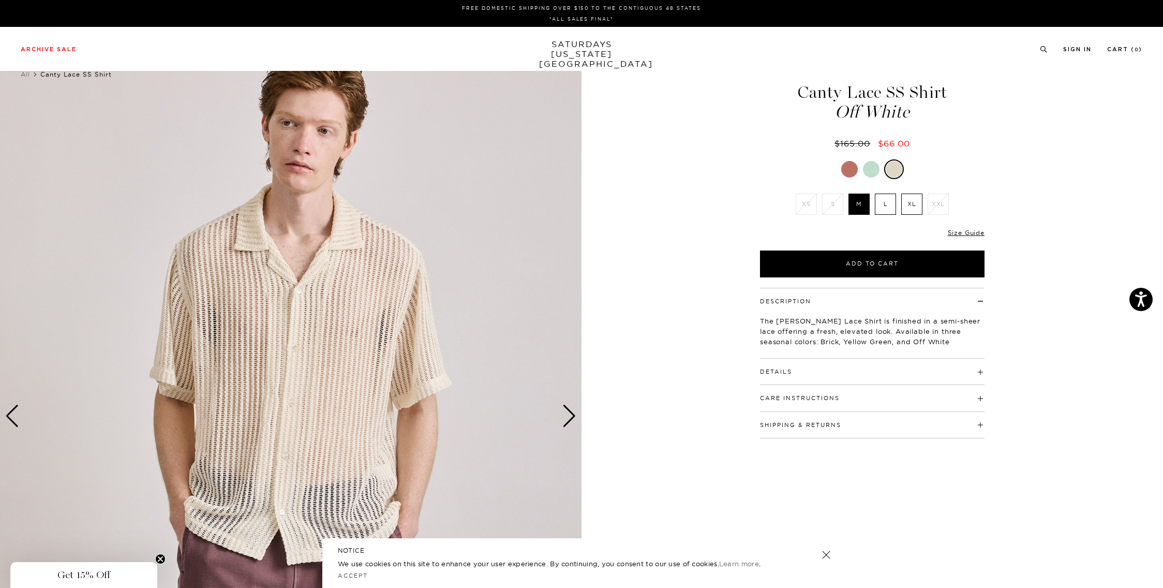
click at [873, 170] on div at bounding box center [871, 169] width 17 height 17
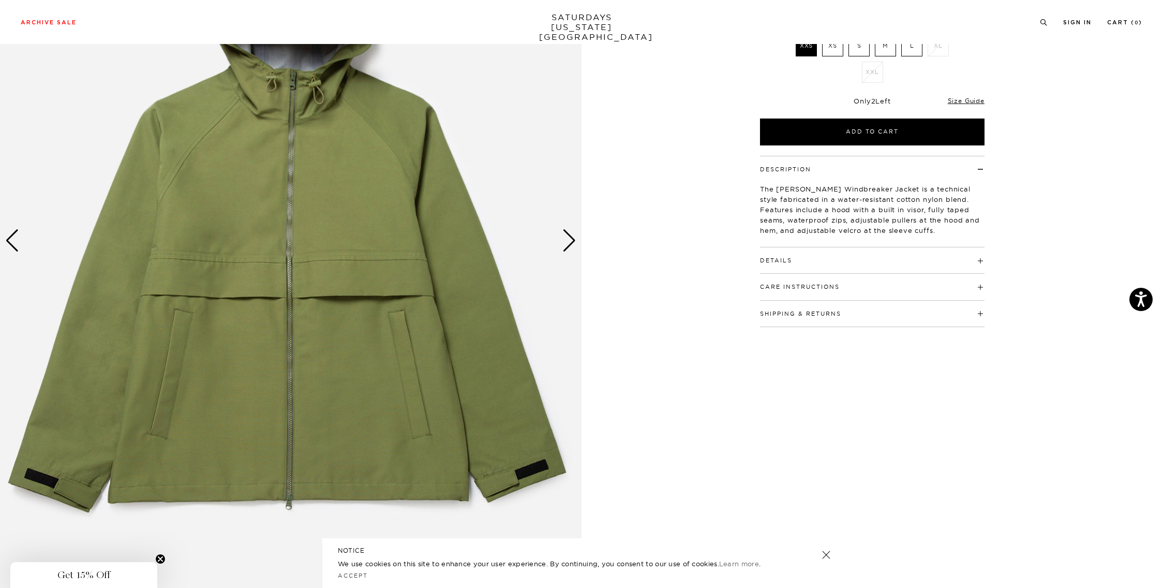
scroll to position [175, 0]
click at [566, 241] on div "Next slide" at bounding box center [570, 240] width 14 height 23
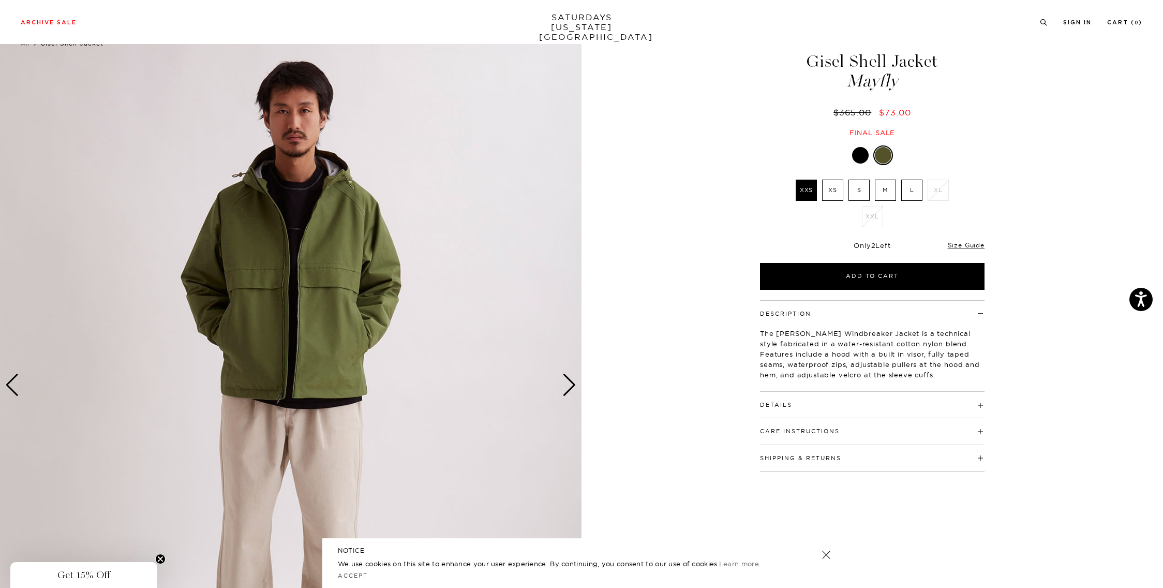
scroll to position [31, 0]
click at [572, 384] on div "Next slide" at bounding box center [570, 385] width 14 height 23
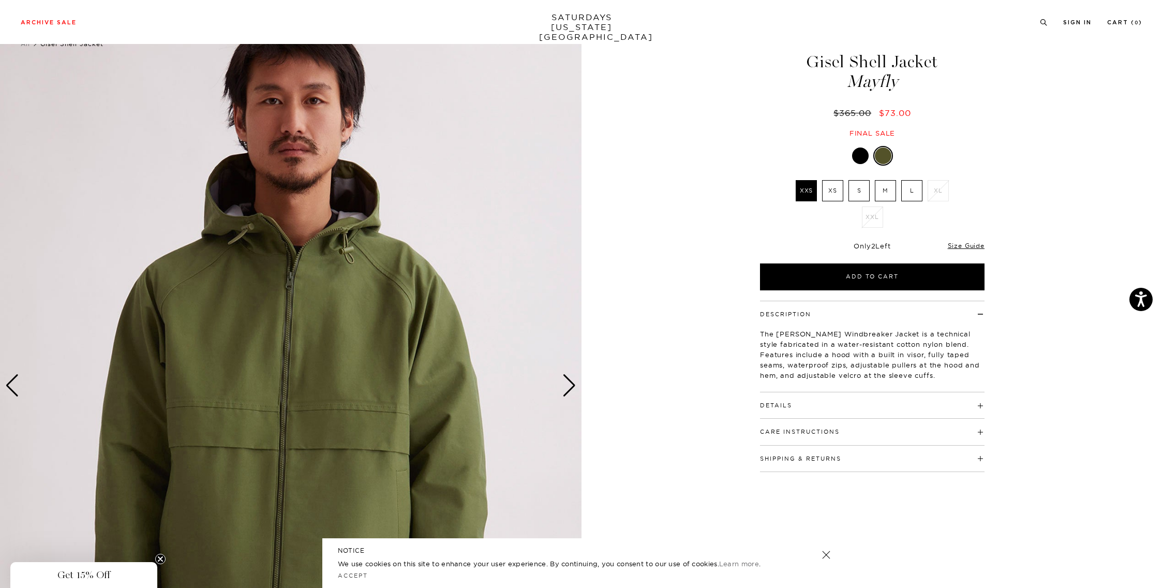
click at [572, 384] on div "Next slide" at bounding box center [570, 385] width 14 height 23
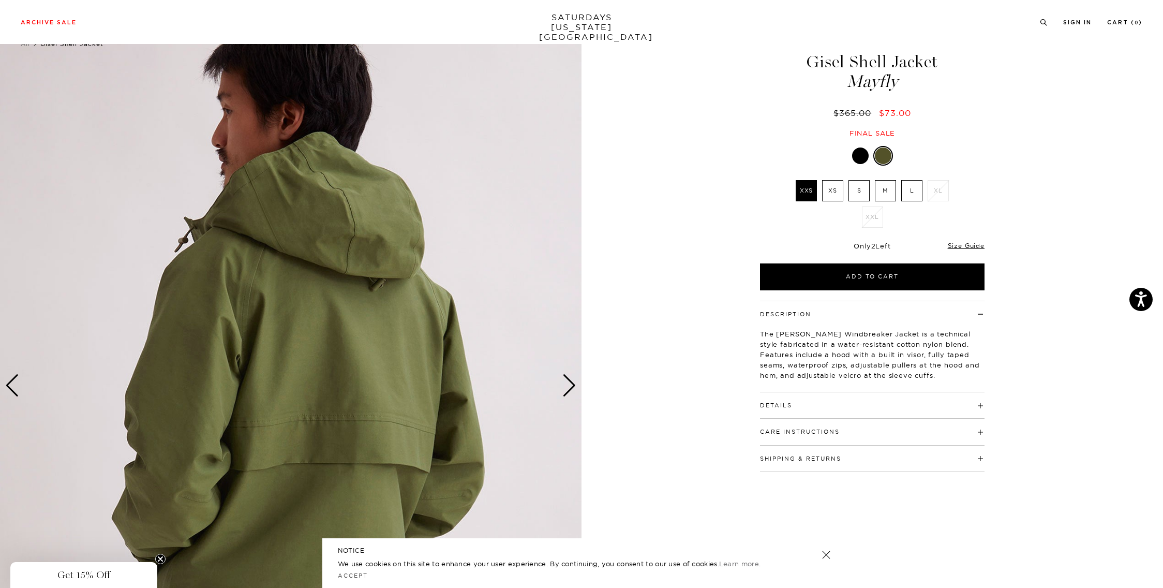
click at [572, 384] on div "Next slide" at bounding box center [570, 385] width 14 height 23
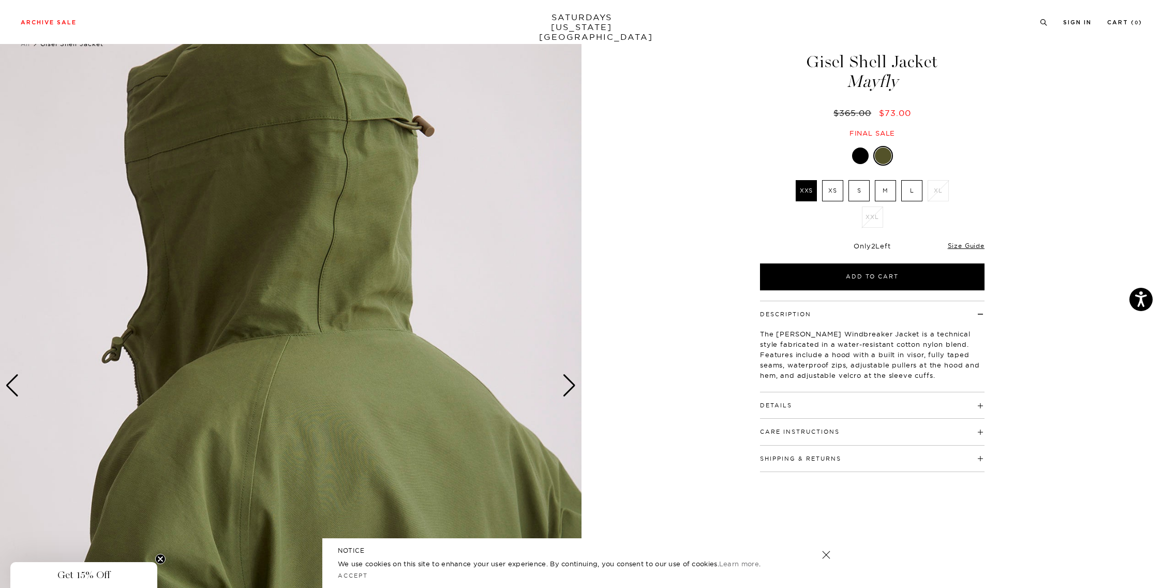
click at [572, 384] on div "Next slide" at bounding box center [570, 385] width 14 height 23
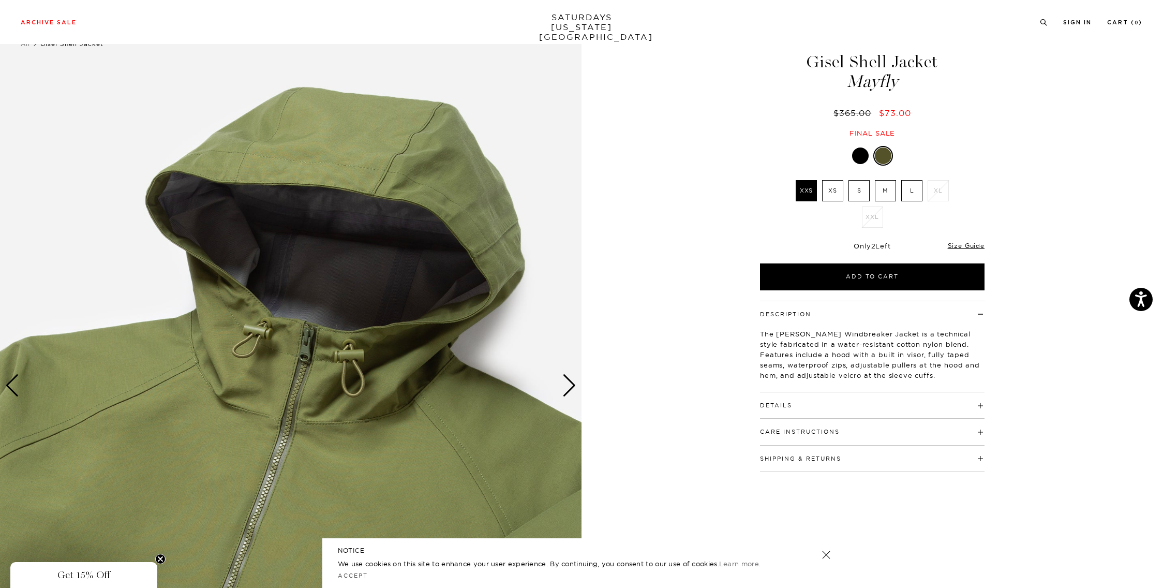
click at [572, 384] on div "Next slide" at bounding box center [570, 385] width 14 height 23
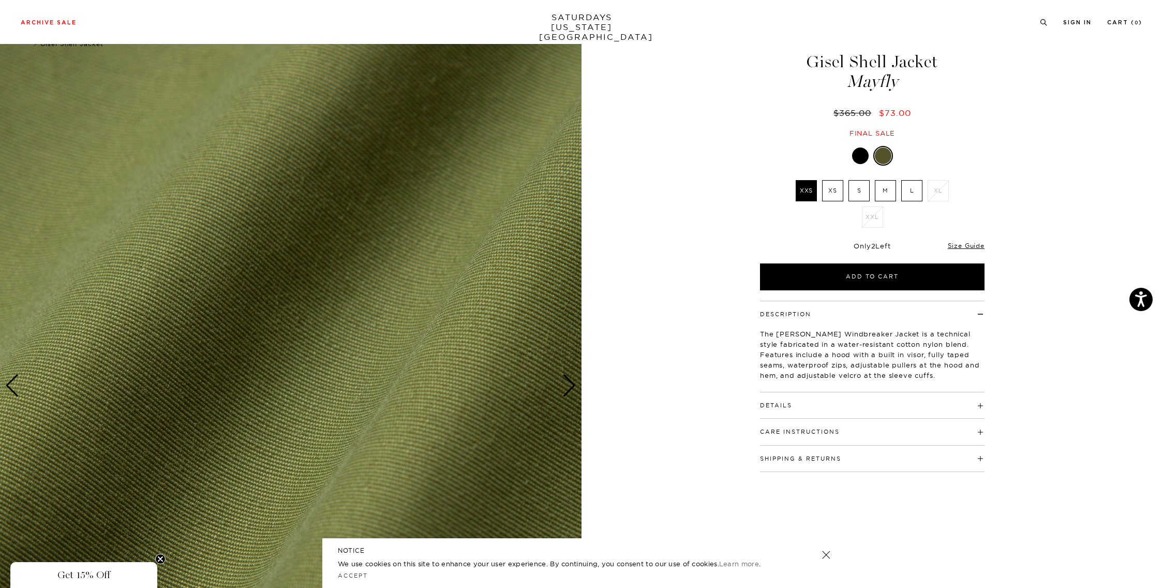
click at [572, 384] on div "Next slide" at bounding box center [570, 385] width 14 height 23
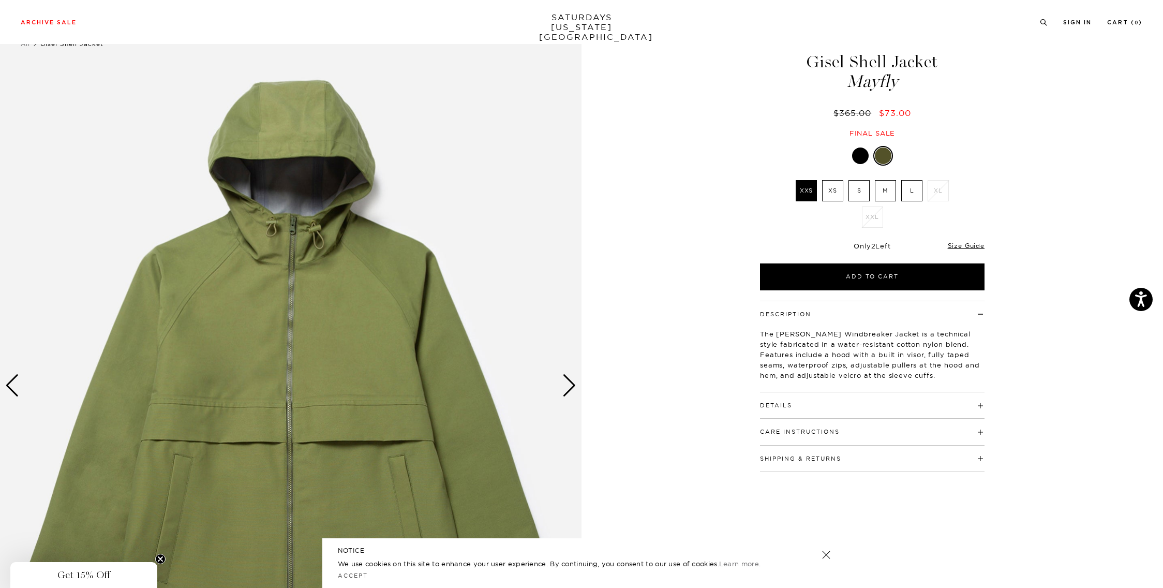
click at [882, 196] on label "M" at bounding box center [885, 190] width 21 height 21
click at [0, 0] on input "M" at bounding box center [0, 0] width 0 height 0
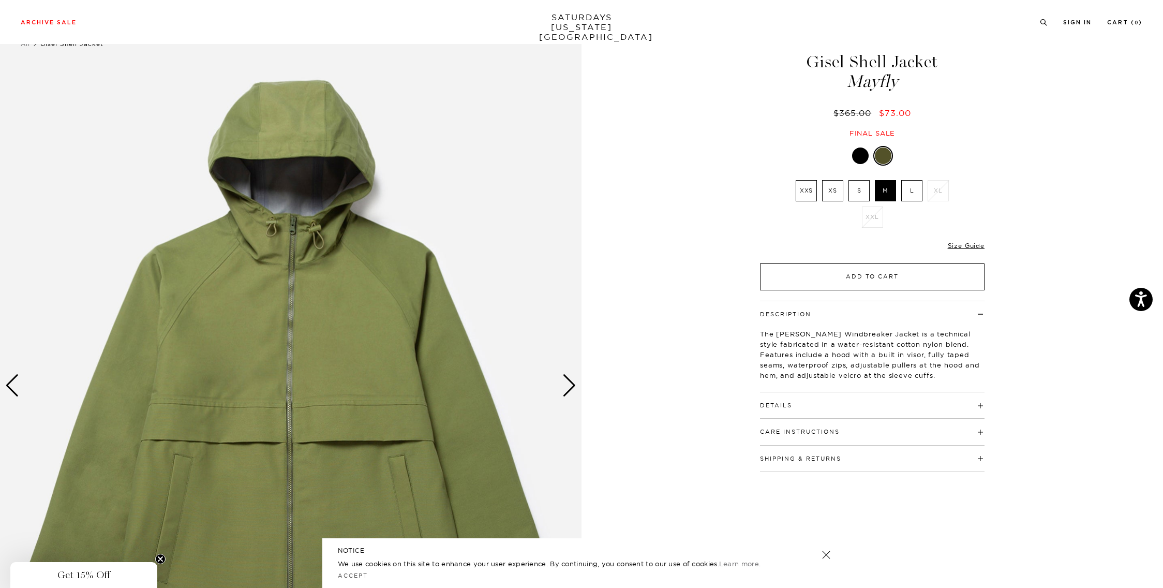
click at [878, 279] on button "Add to Cart" at bounding box center [872, 276] width 225 height 27
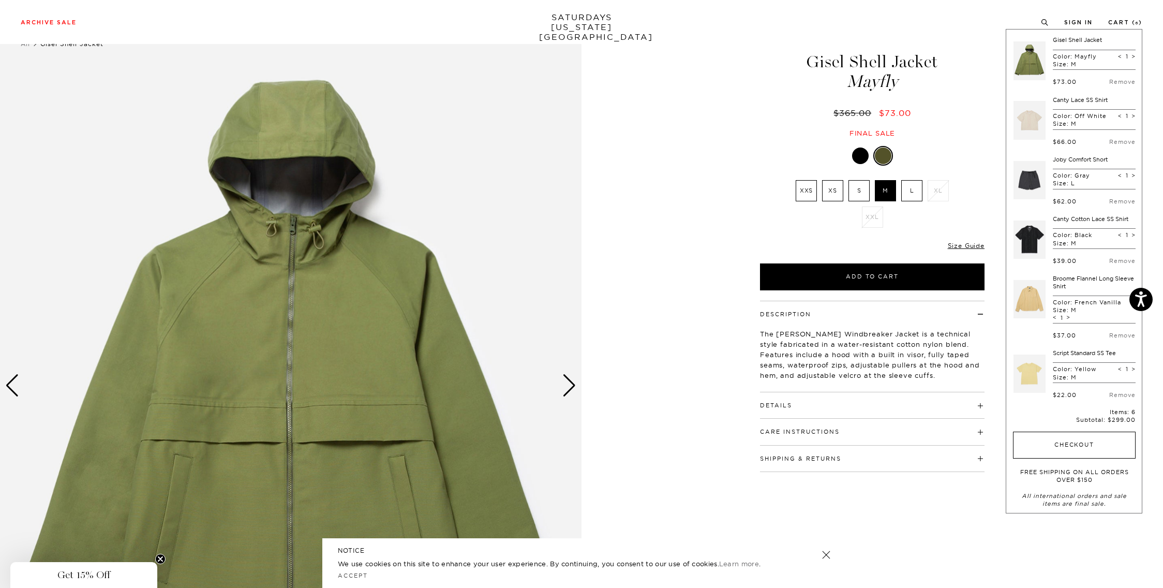
click at [925, 448] on button "Checkout" at bounding box center [1074, 445] width 123 height 27
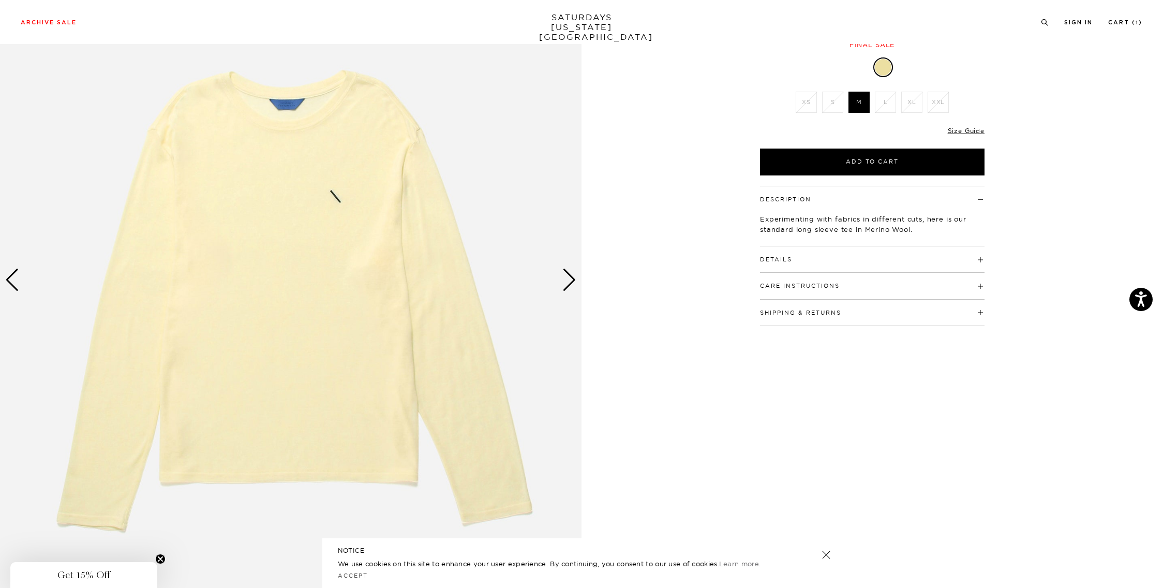
click at [576, 285] on div "Next slide" at bounding box center [570, 280] width 14 height 23
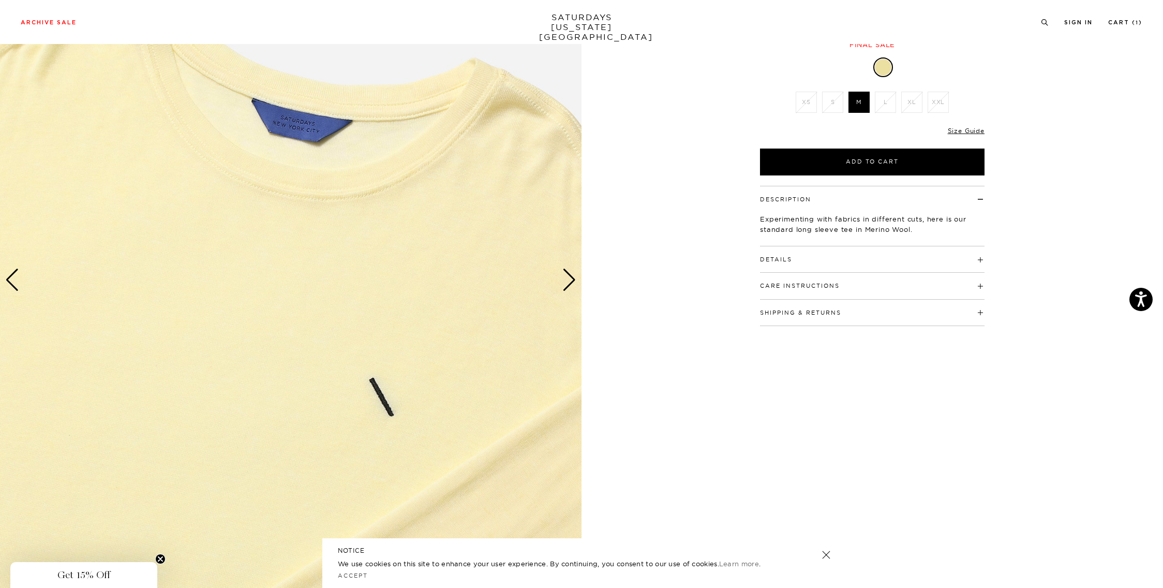
click at [568, 283] on div "Next slide" at bounding box center [570, 280] width 14 height 23
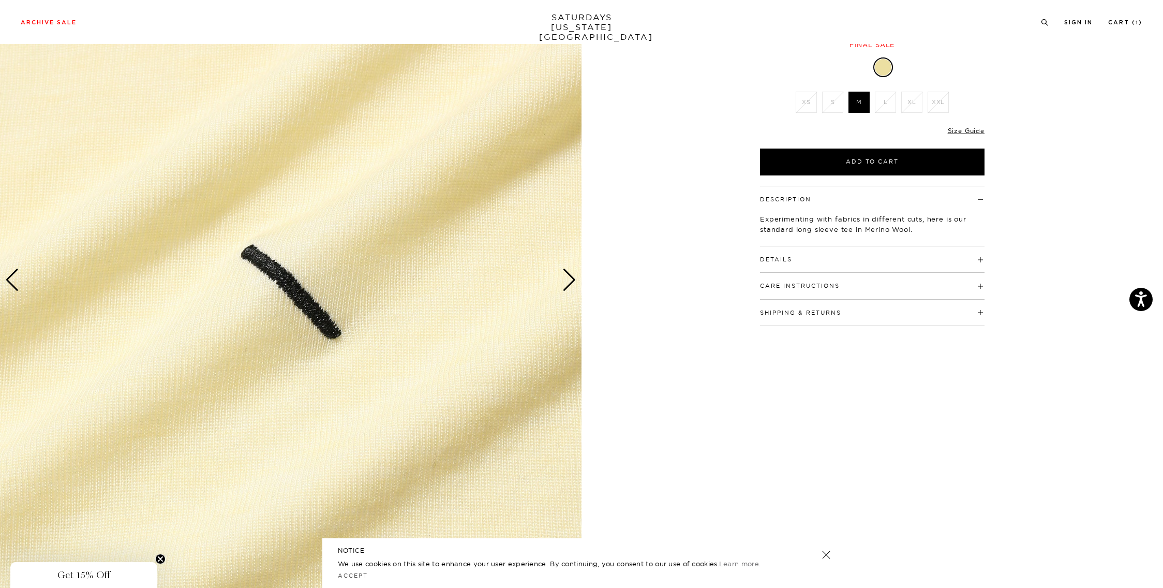
click at [568, 283] on div "Next slide" at bounding box center [570, 280] width 14 height 23
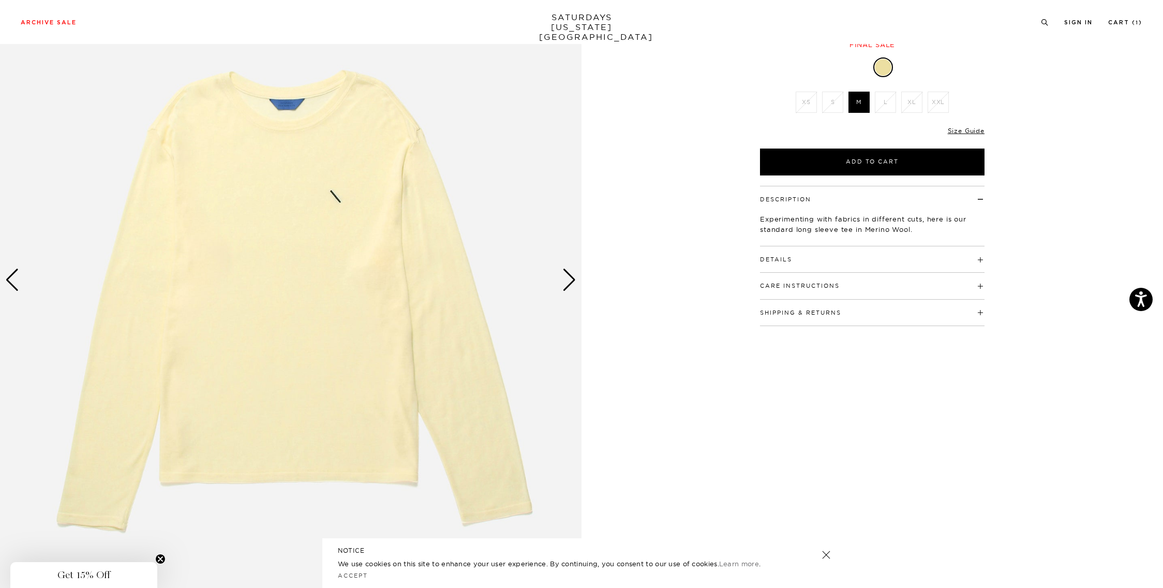
click at [568, 283] on div "Next slide" at bounding box center [570, 280] width 14 height 23
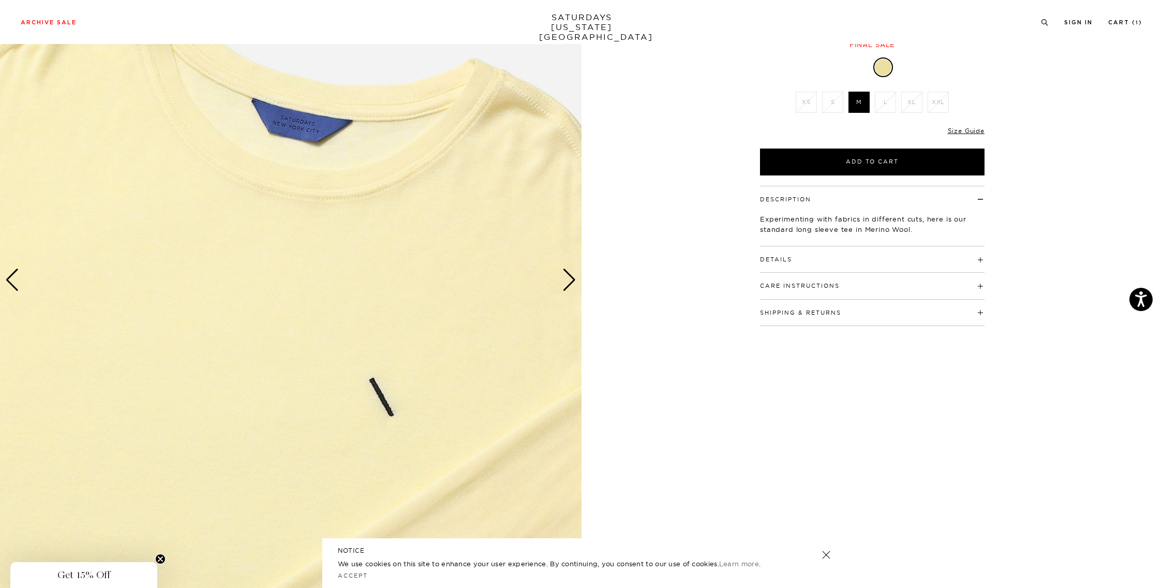
click at [568, 283] on div "Next slide" at bounding box center [570, 280] width 14 height 23
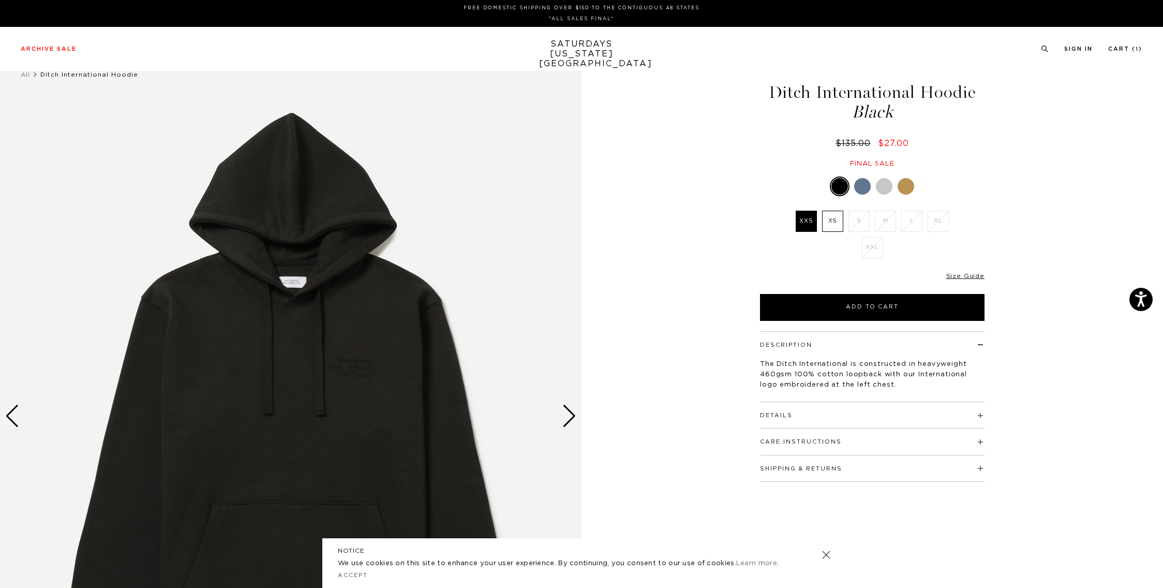
click at [861, 181] on div at bounding box center [862, 186] width 17 height 17
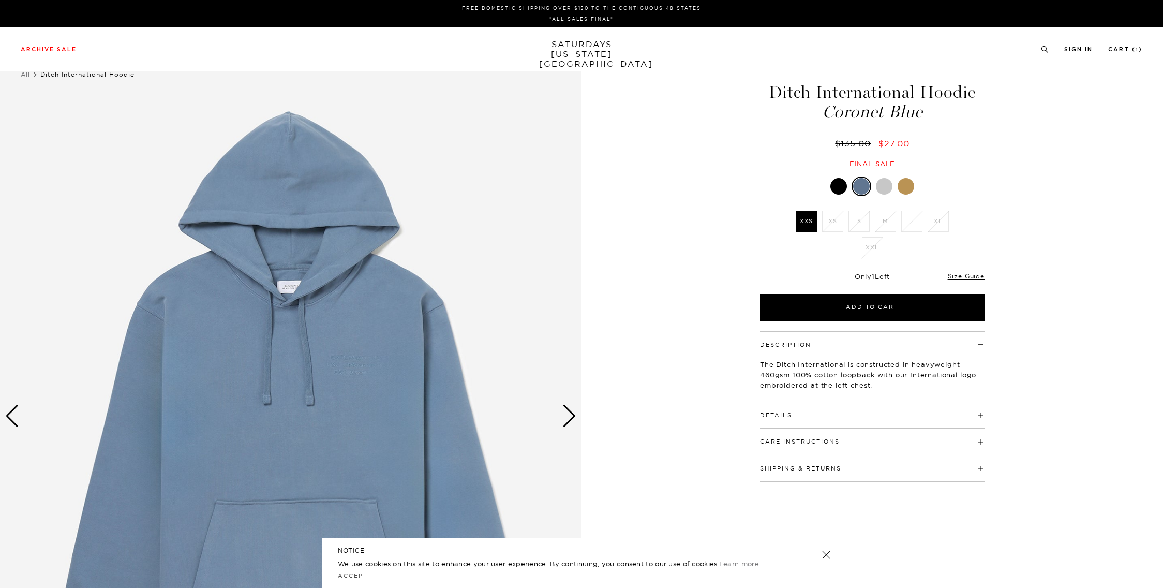
click at [885, 184] on div at bounding box center [884, 186] width 17 height 17
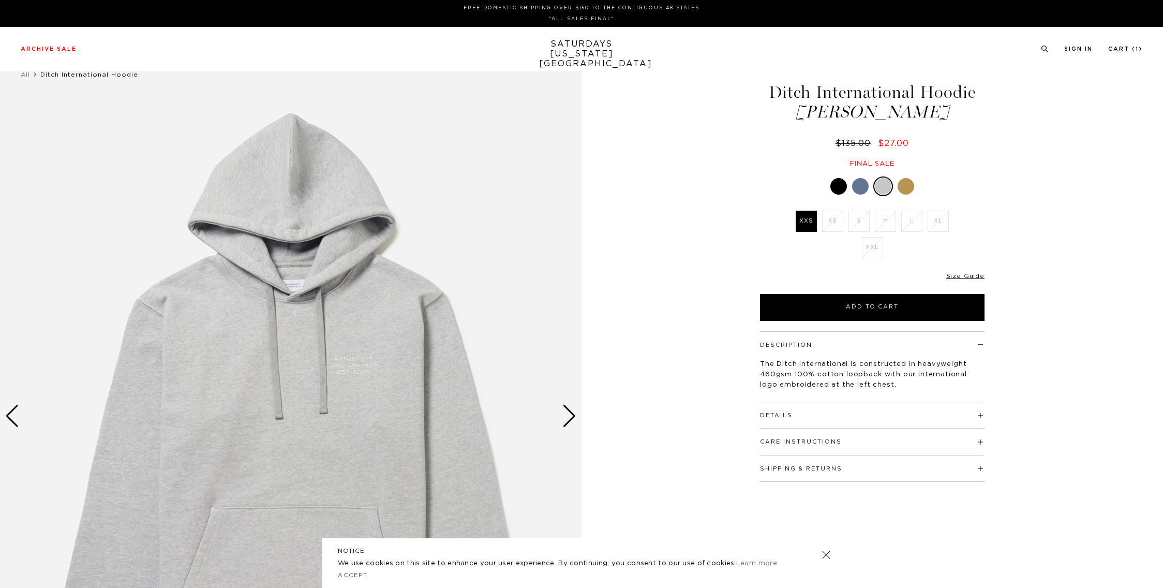
click at [906, 182] on div at bounding box center [906, 186] width 17 height 17
